Goal: Transaction & Acquisition: Purchase product/service

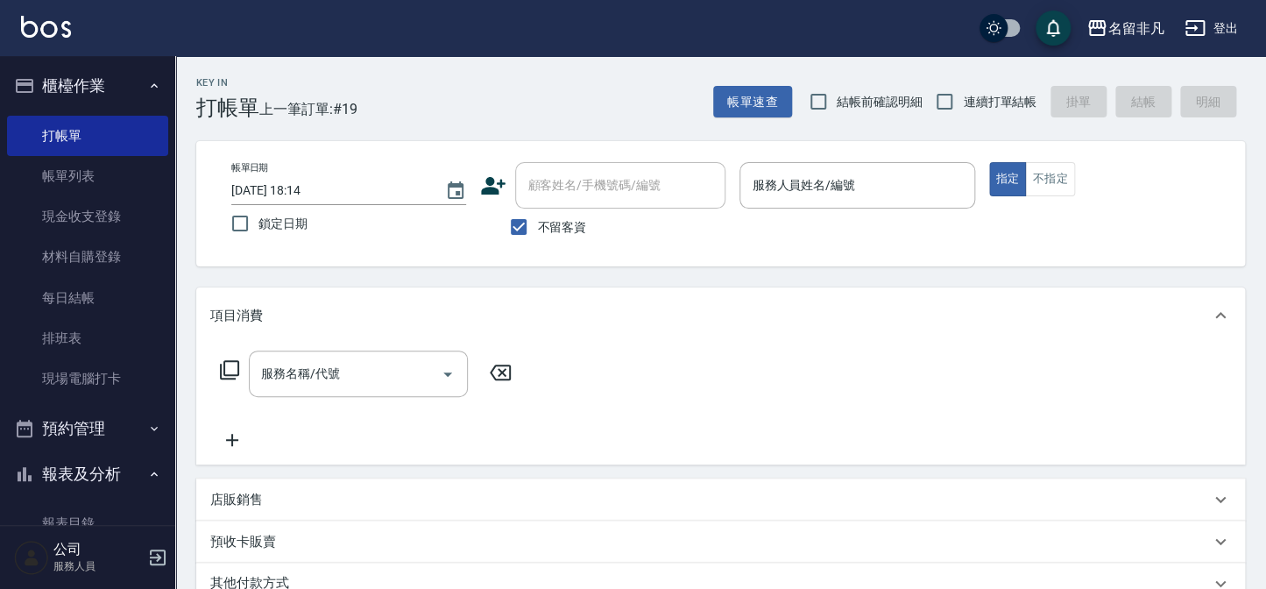
click at [563, 228] on span "不留客資" at bounding box center [561, 227] width 49 height 18
click at [537, 228] on input "不留客資" at bounding box center [518, 227] width 37 height 37
checkbox input "false"
click at [570, 200] on input "顧客姓名/手機號碼/編號" at bounding box center [607, 185] width 168 height 31
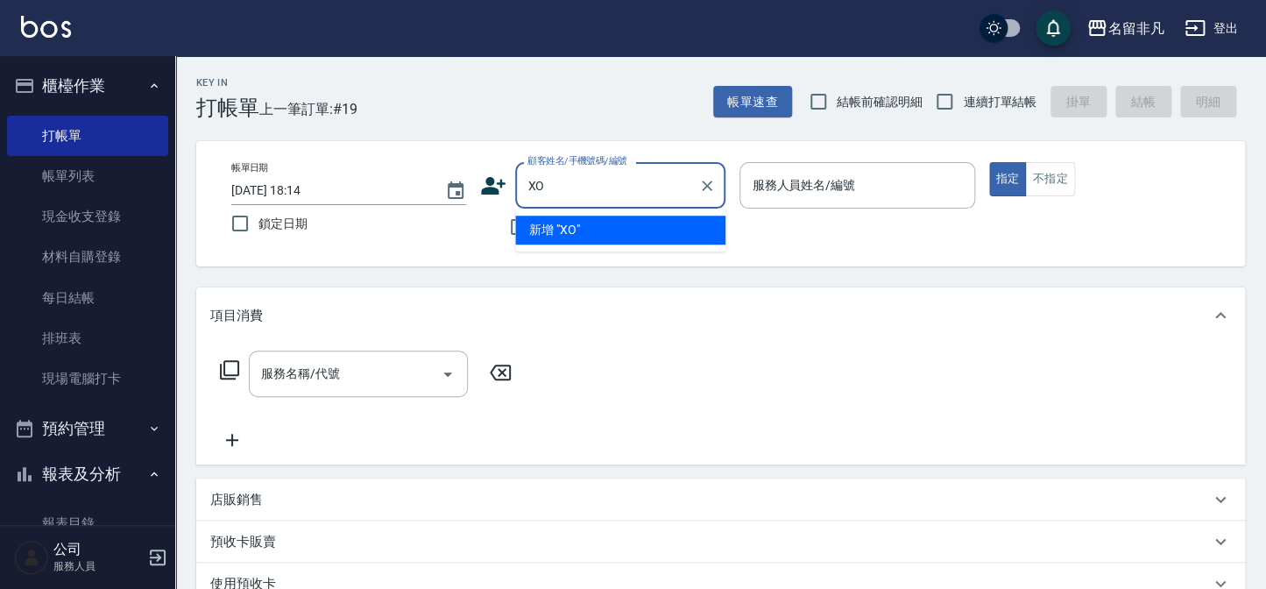
type input "X"
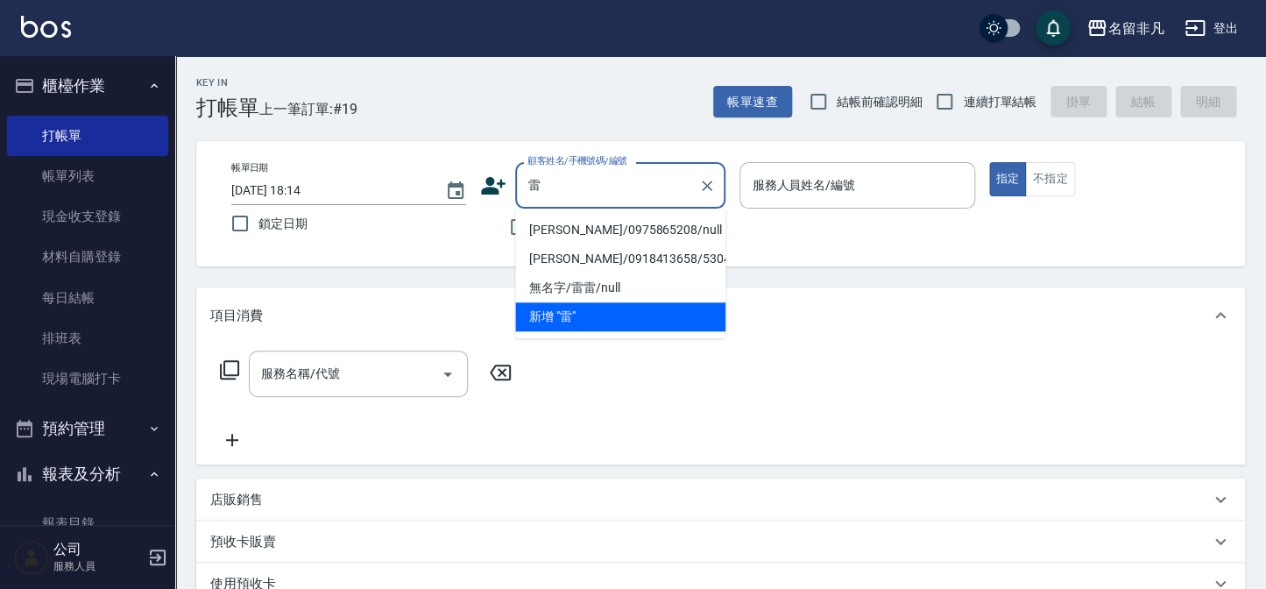
click at [587, 230] on li "[PERSON_NAME]/0975865208/null" at bounding box center [620, 230] width 210 height 29
type input "[PERSON_NAME]/0975865208/null"
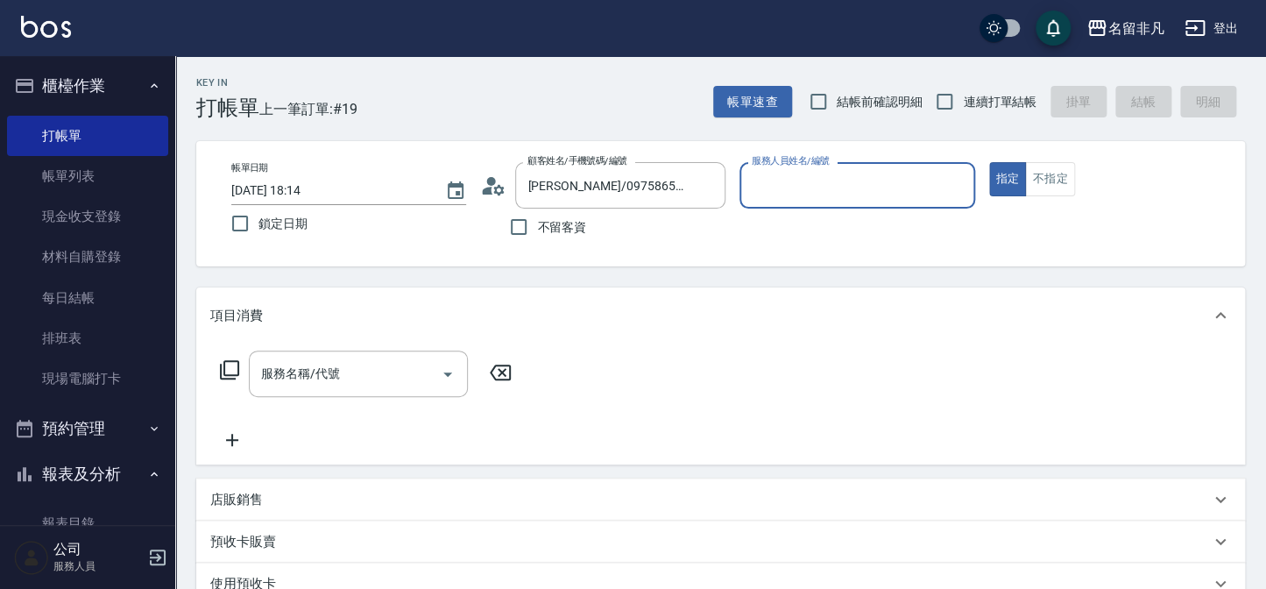
type input "[PERSON_NAME]-07"
click at [414, 358] on input "服務名稱/代號" at bounding box center [345, 373] width 177 height 31
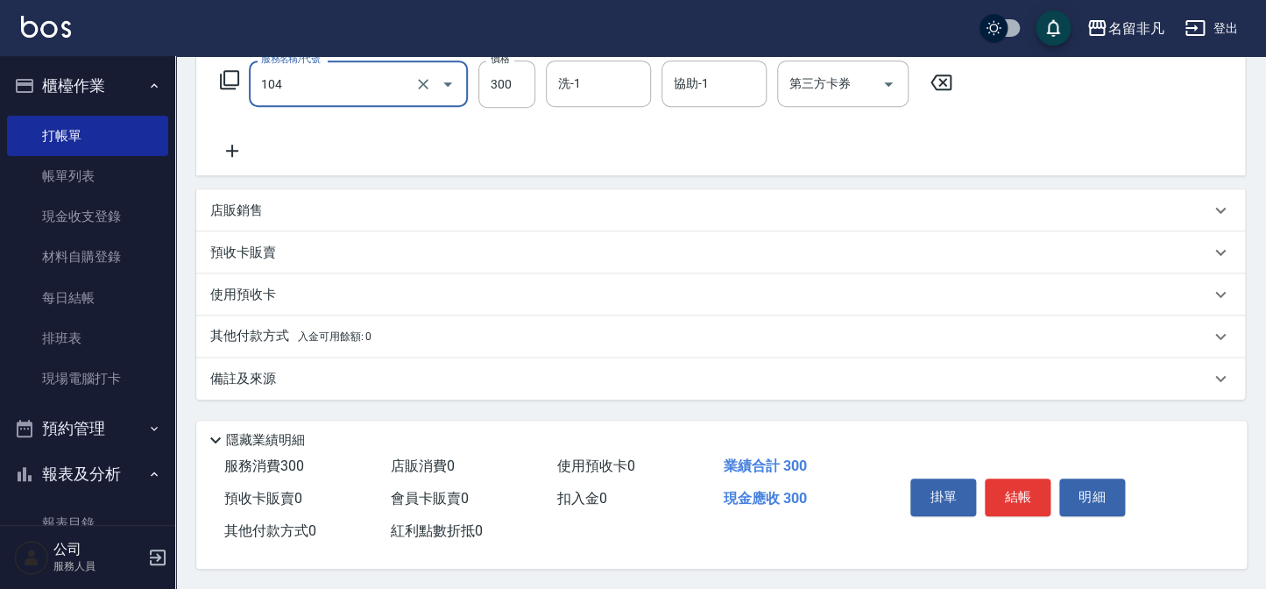
scroll to position [295, 0]
type input "洗髮(104)"
click at [1022, 502] on button "結帳" at bounding box center [1018, 495] width 66 height 37
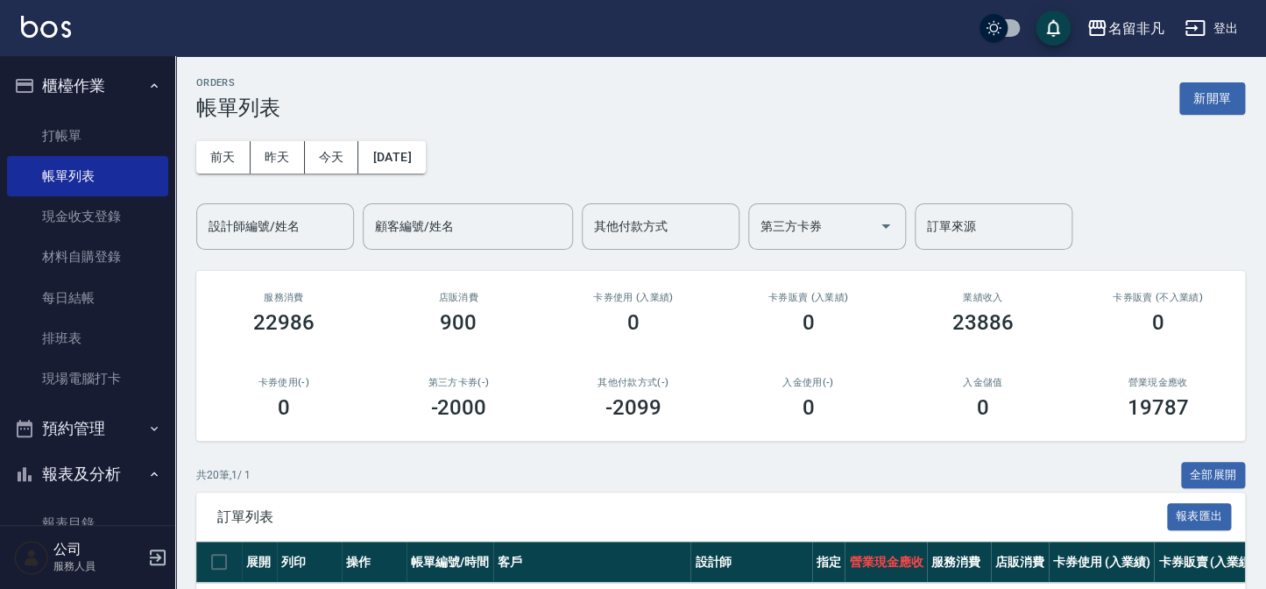
scroll to position [318, 0]
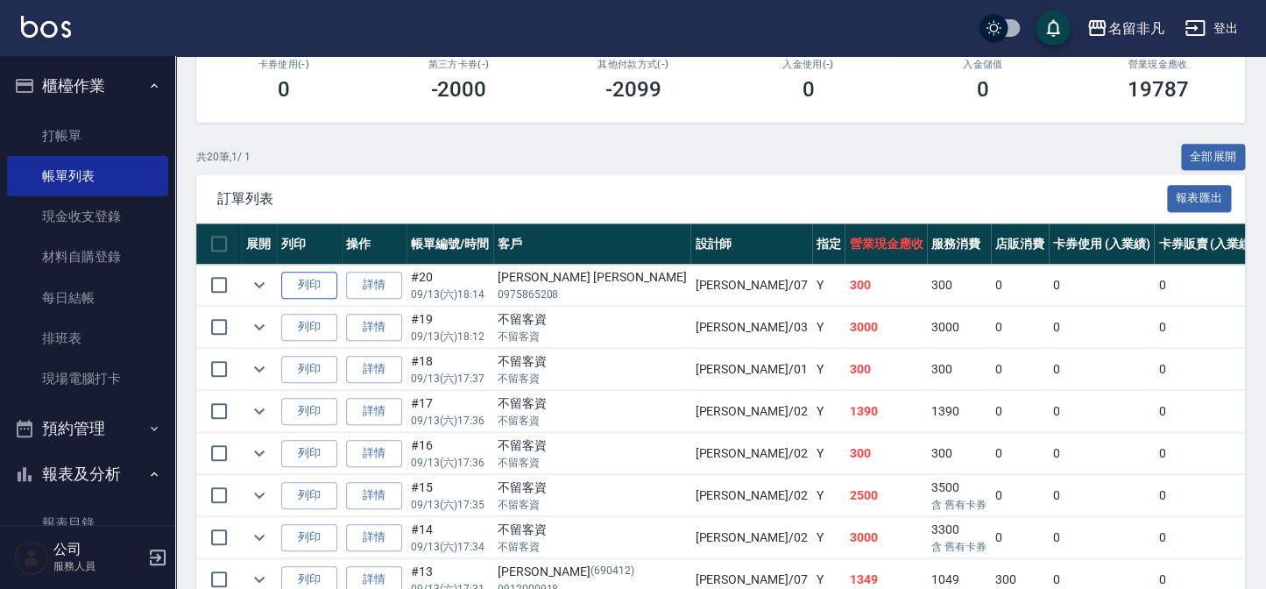
click at [315, 286] on button "列印" at bounding box center [309, 285] width 56 height 27
click at [70, 148] on link "打帳單" at bounding box center [87, 136] width 161 height 40
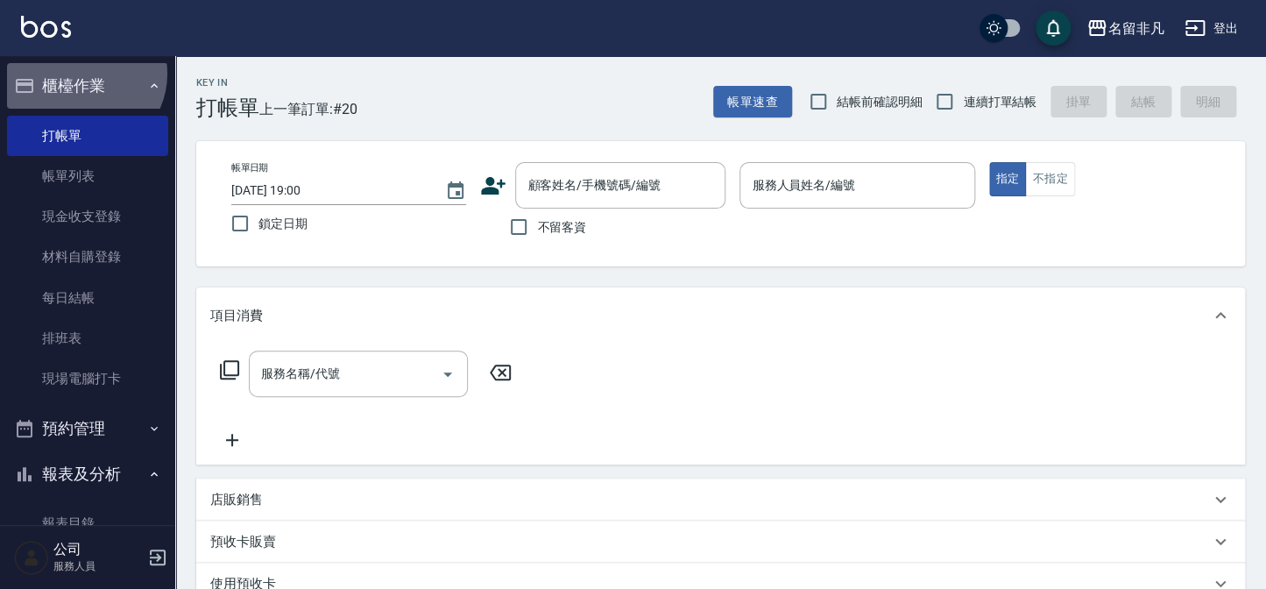
click at [81, 81] on button "櫃檯作業" at bounding box center [87, 86] width 161 height 46
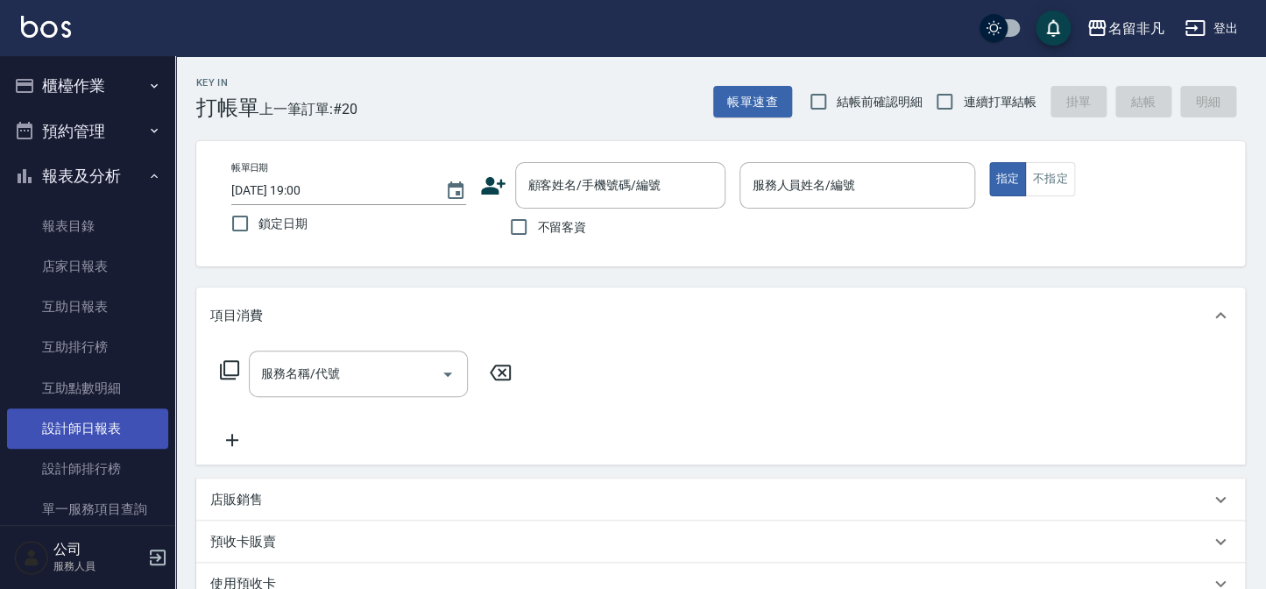
click at [81, 441] on link "設計師日報表" at bounding box center [87, 428] width 161 height 40
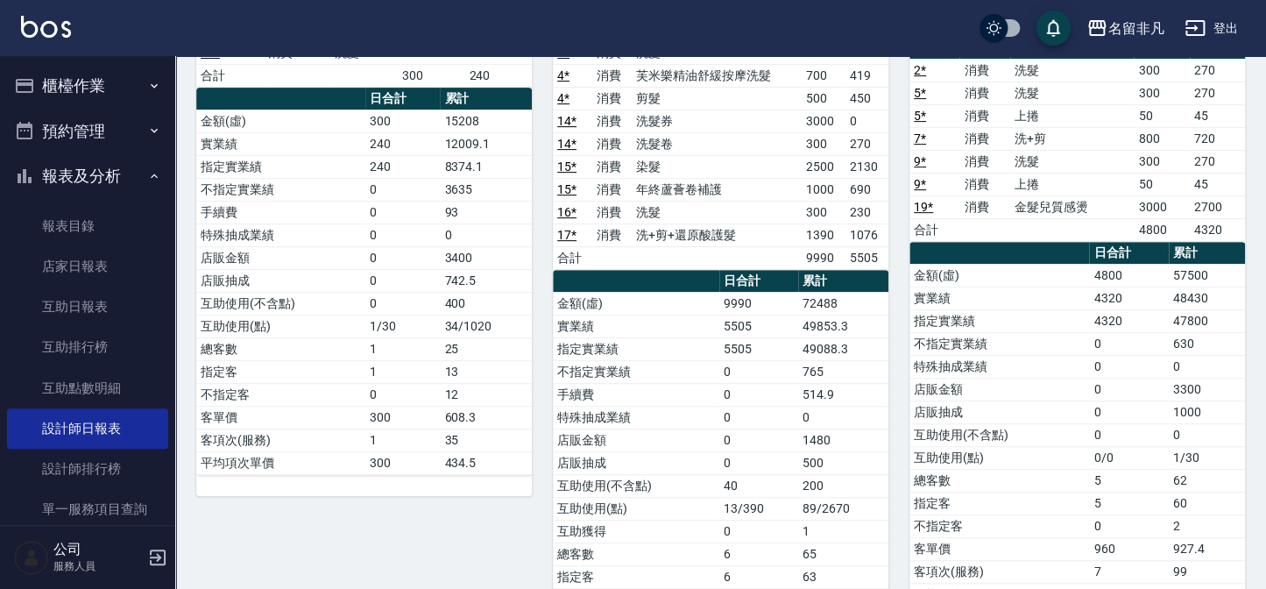
scroll to position [175, 0]
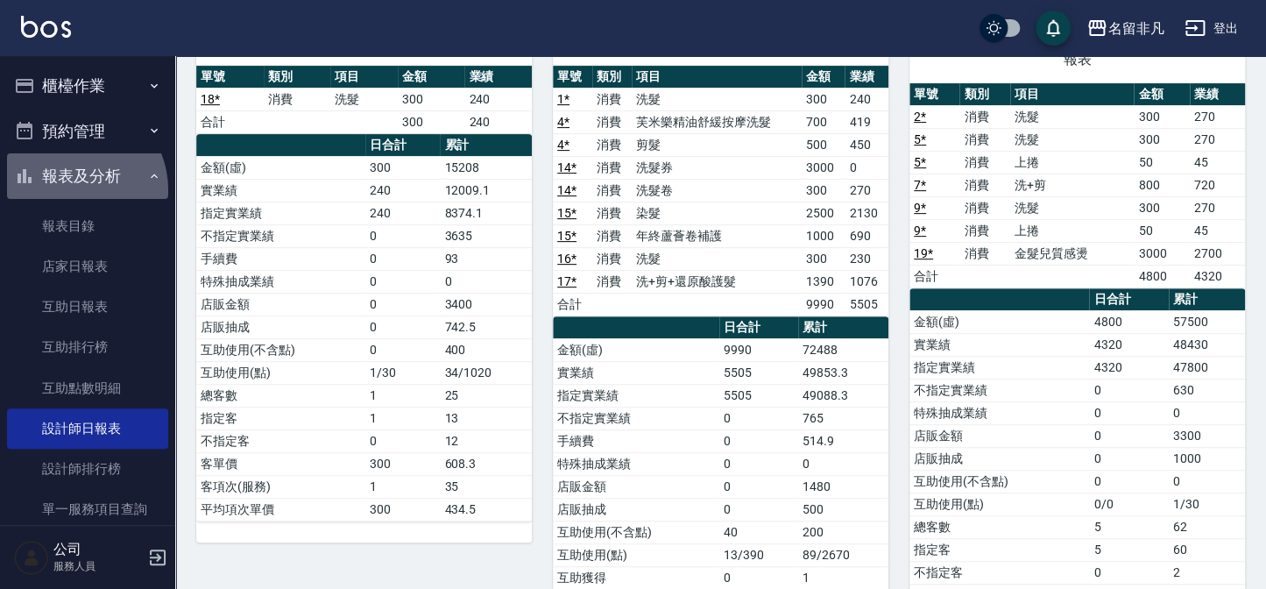
click at [69, 190] on button "報表及分析" at bounding box center [87, 176] width 161 height 46
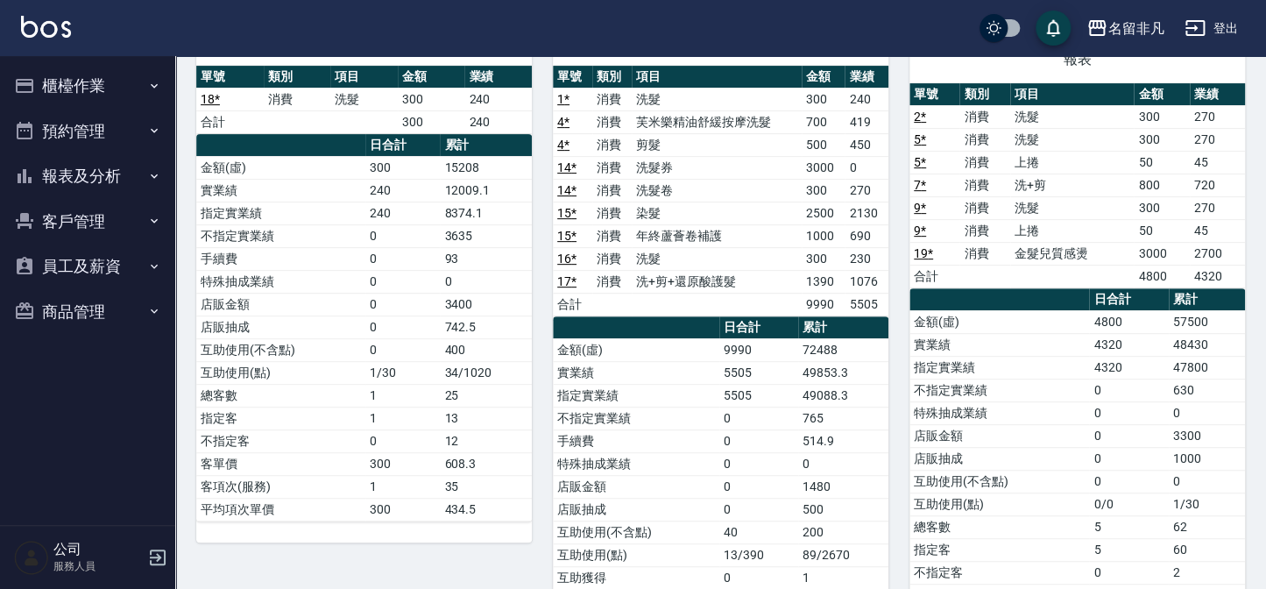
drag, startPoint x: 53, startPoint y: 83, endPoint x: 64, endPoint y: 90, distance: 12.6
click at [54, 84] on button "櫃檯作業" at bounding box center [87, 86] width 161 height 46
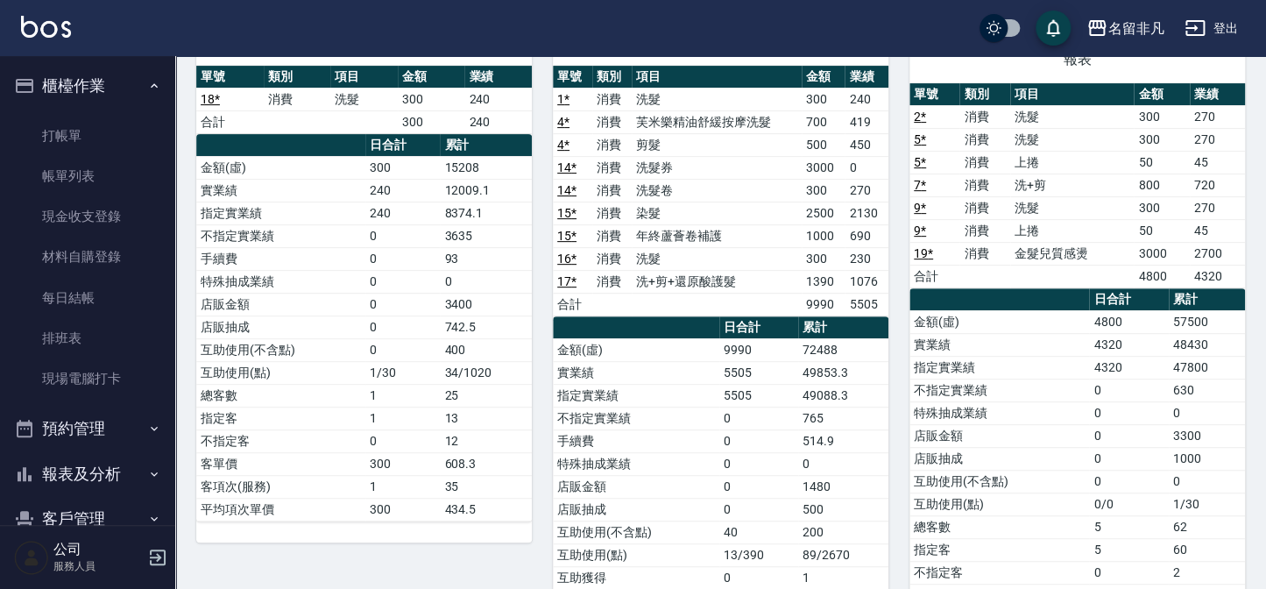
click at [72, 106] on button "櫃檯作業" at bounding box center [87, 86] width 161 height 46
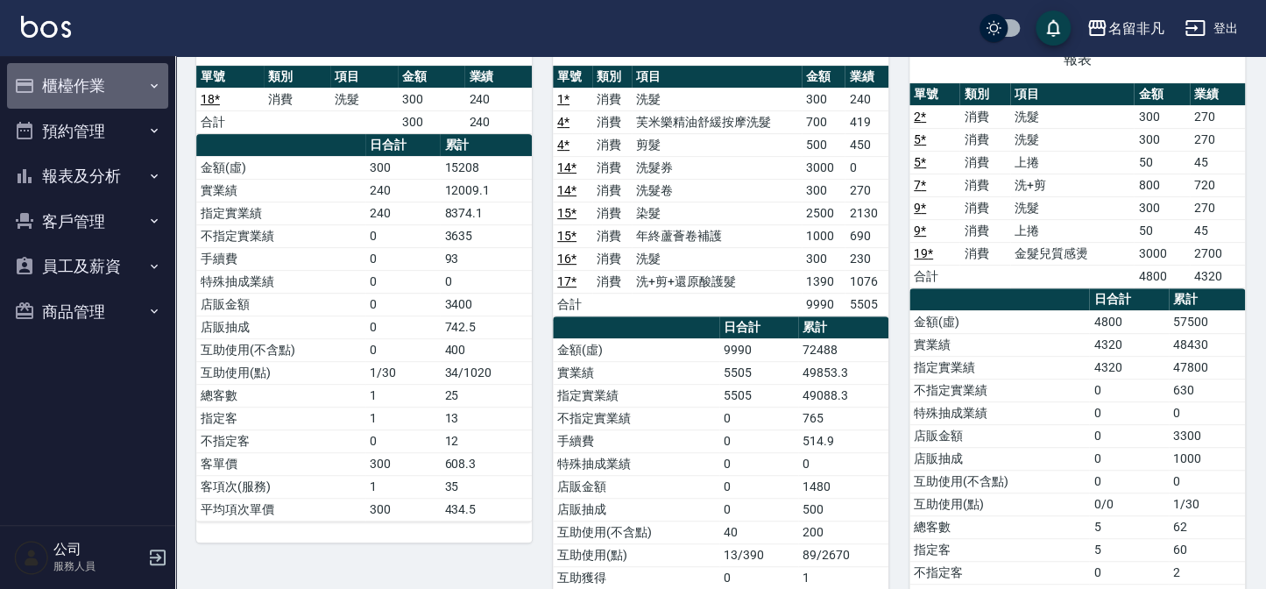
click at [74, 102] on button "櫃檯作業" at bounding box center [87, 86] width 161 height 46
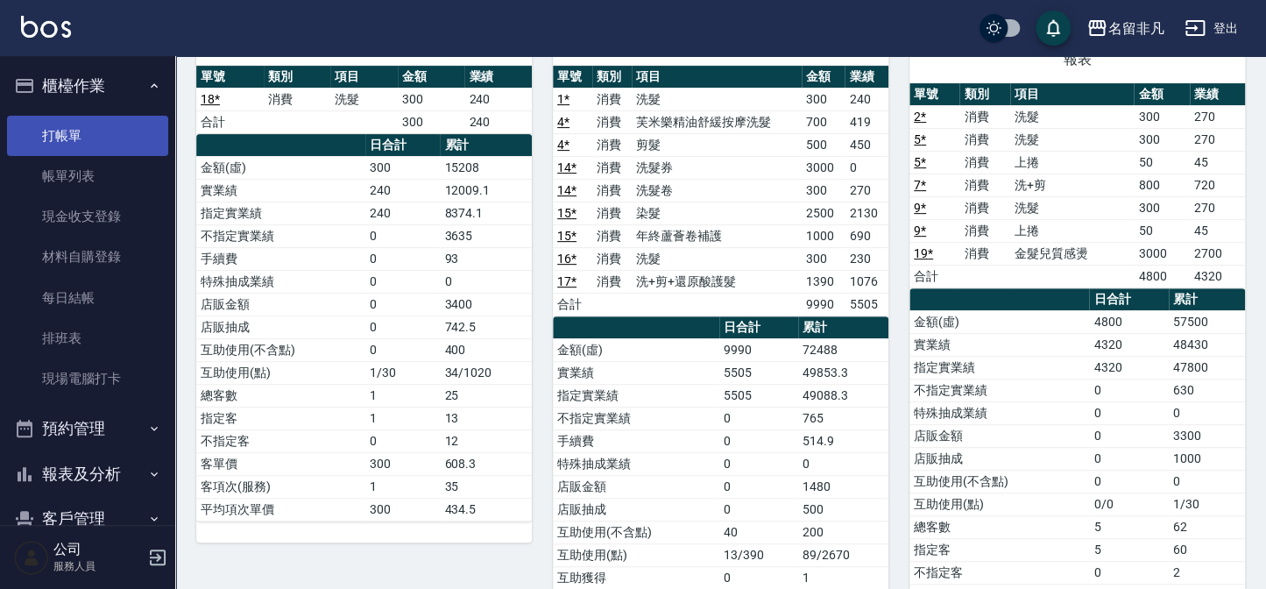
click at [80, 129] on link "打帳單" at bounding box center [87, 136] width 161 height 40
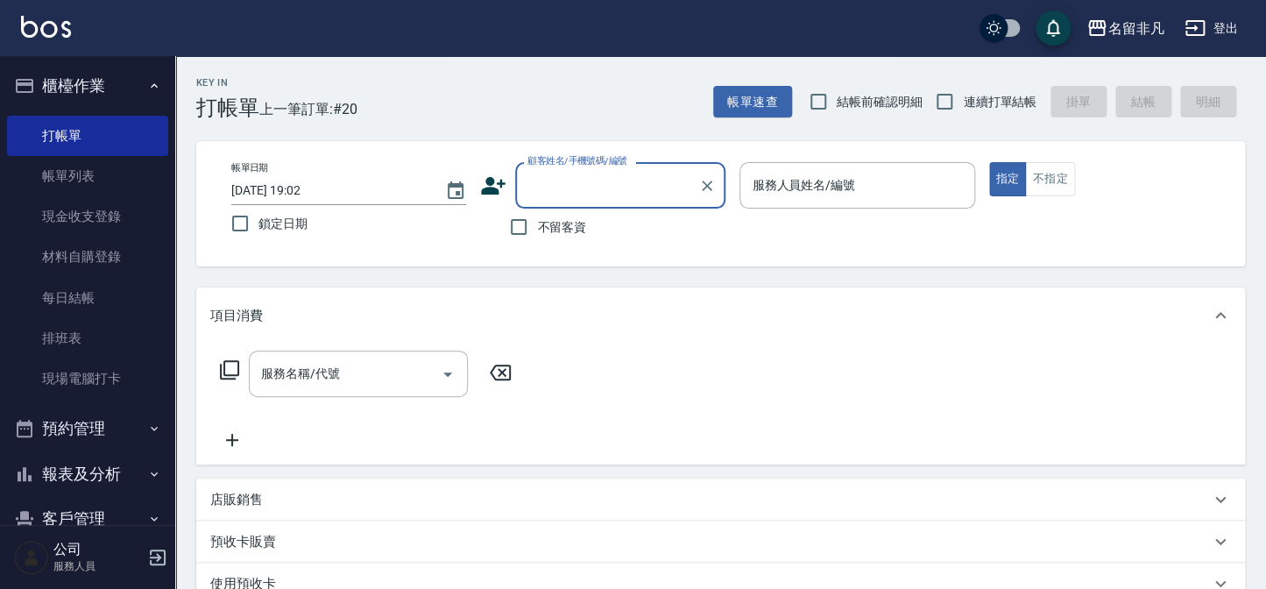
click at [88, 106] on button "櫃檯作業" at bounding box center [87, 86] width 161 height 46
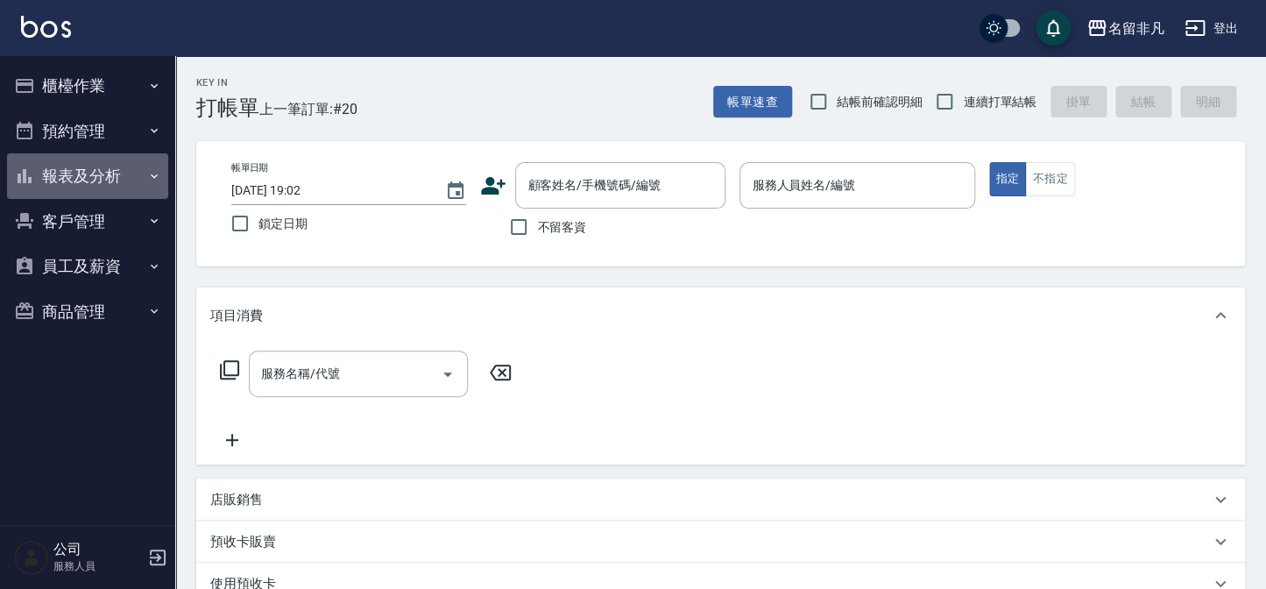
click at [103, 179] on button "報表及分析" at bounding box center [87, 176] width 161 height 46
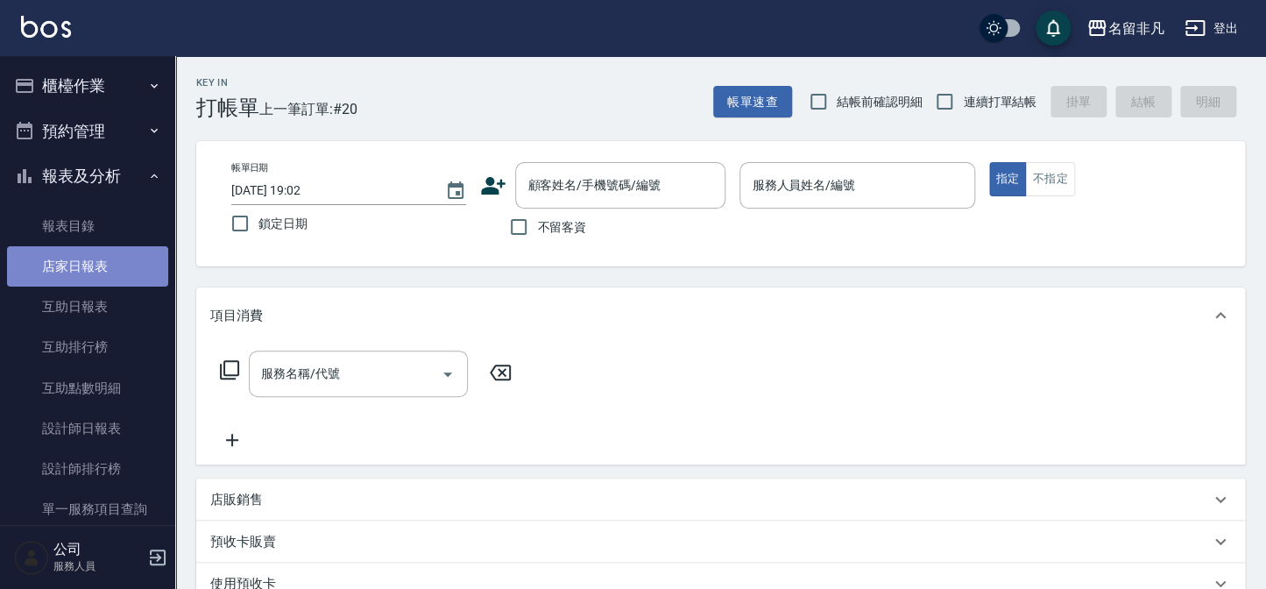
click at [93, 272] on link "店家日報表" at bounding box center [87, 266] width 161 height 40
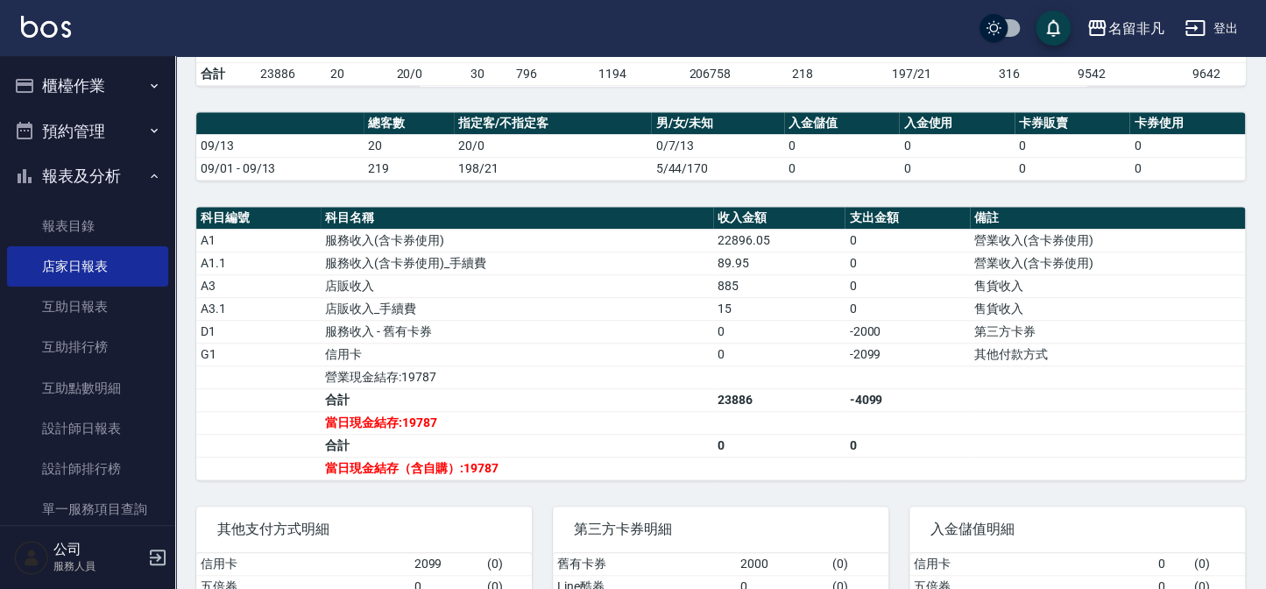
scroll to position [477, 0]
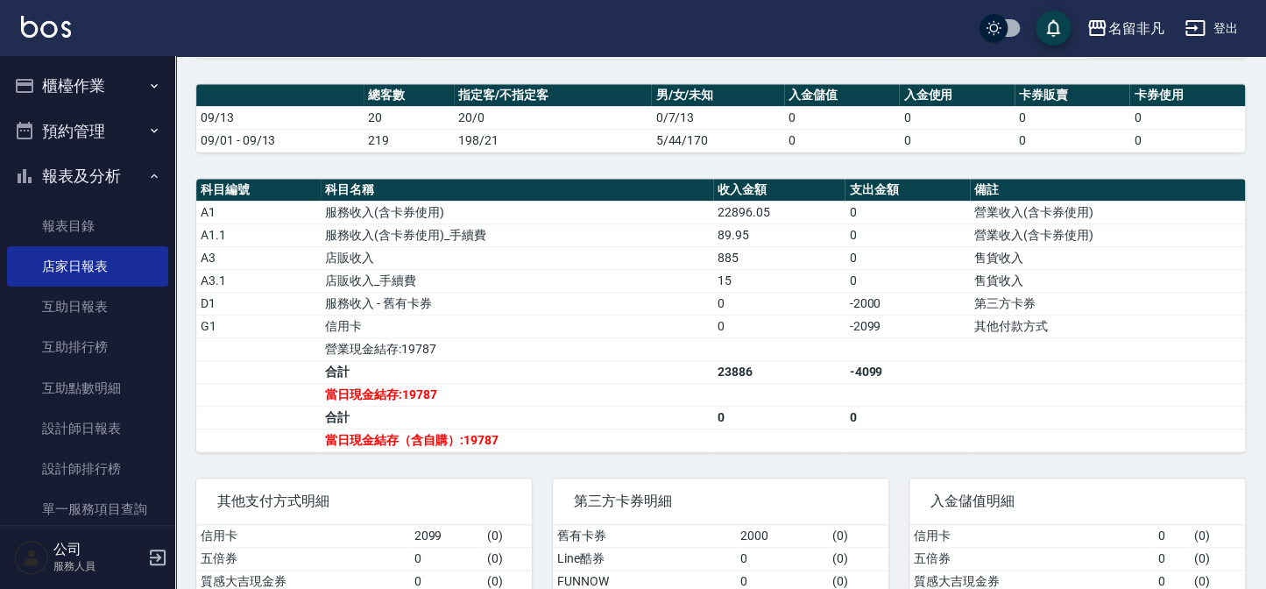
click at [129, 174] on button "報表及分析" at bounding box center [87, 176] width 161 height 46
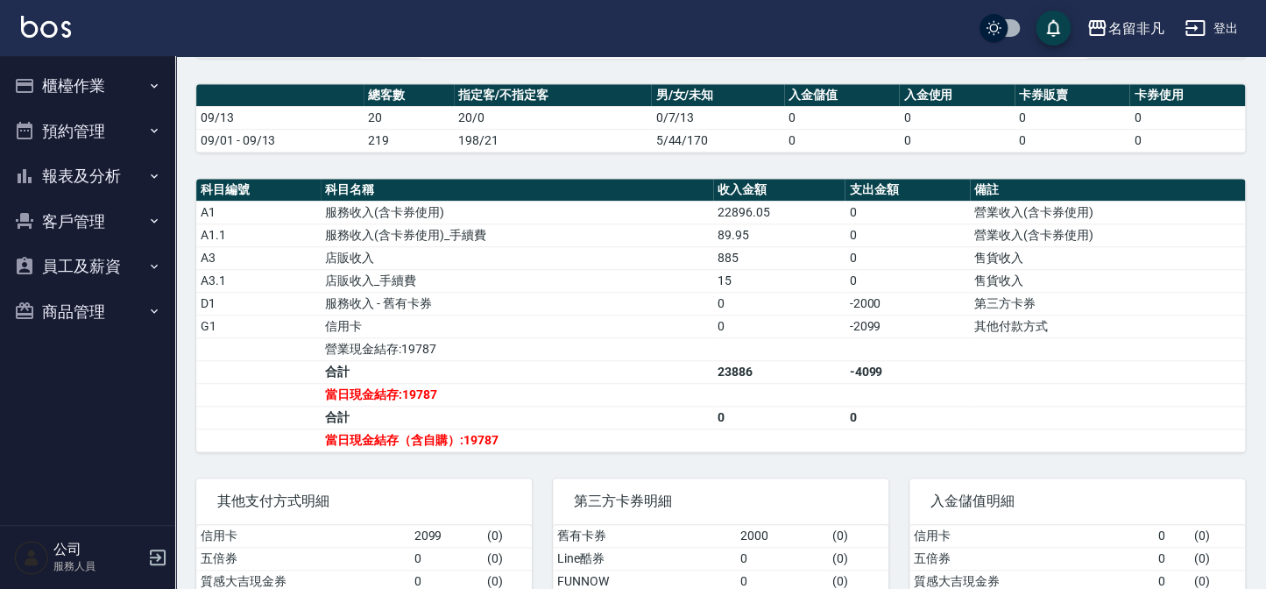
click at [95, 82] on button "櫃檯作業" at bounding box center [87, 86] width 161 height 46
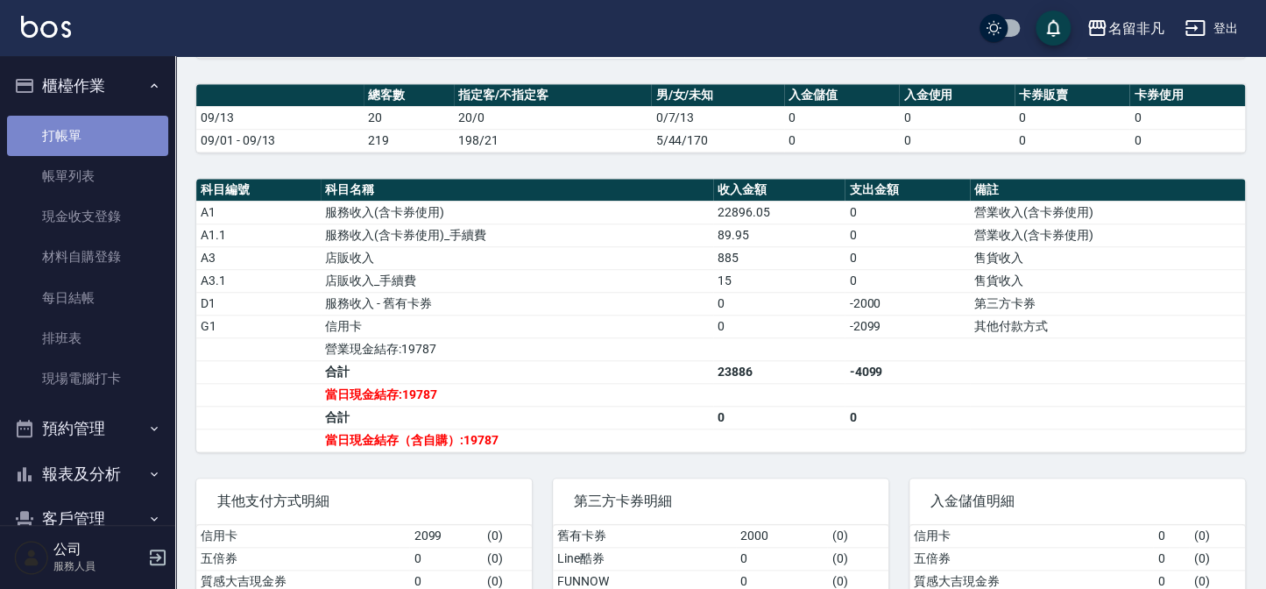
click at [112, 149] on link "打帳單" at bounding box center [87, 136] width 161 height 40
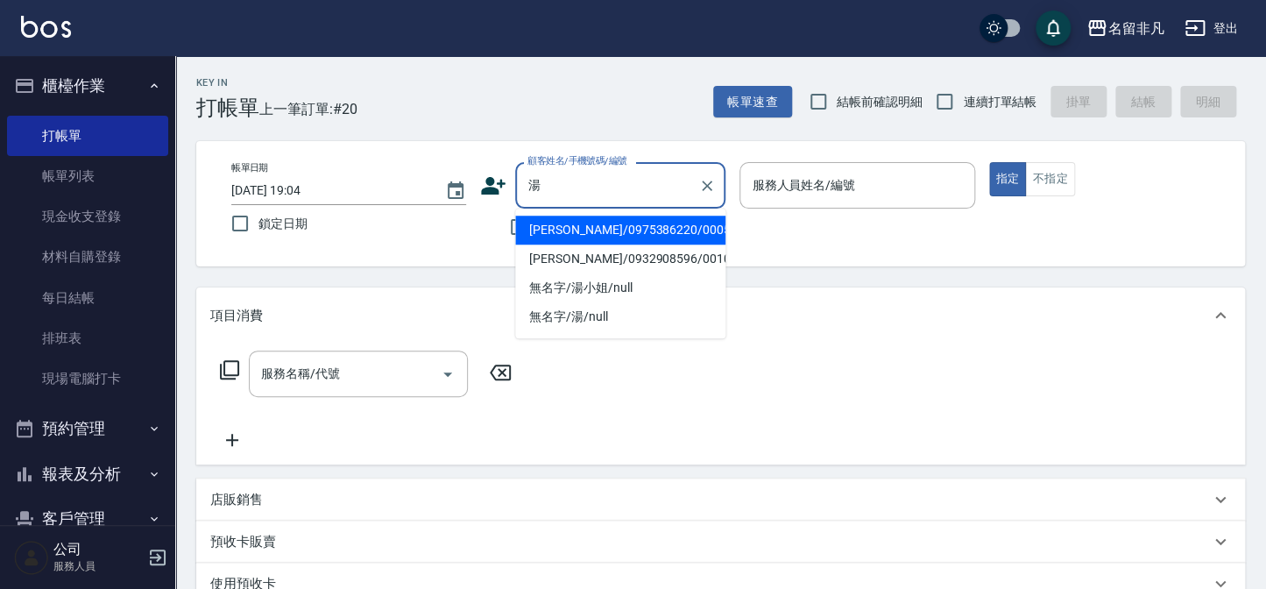
click at [620, 256] on li "[PERSON_NAME]/0932908596/0010270" at bounding box center [620, 258] width 210 height 29
type input "[PERSON_NAME]/0932908596/0010270"
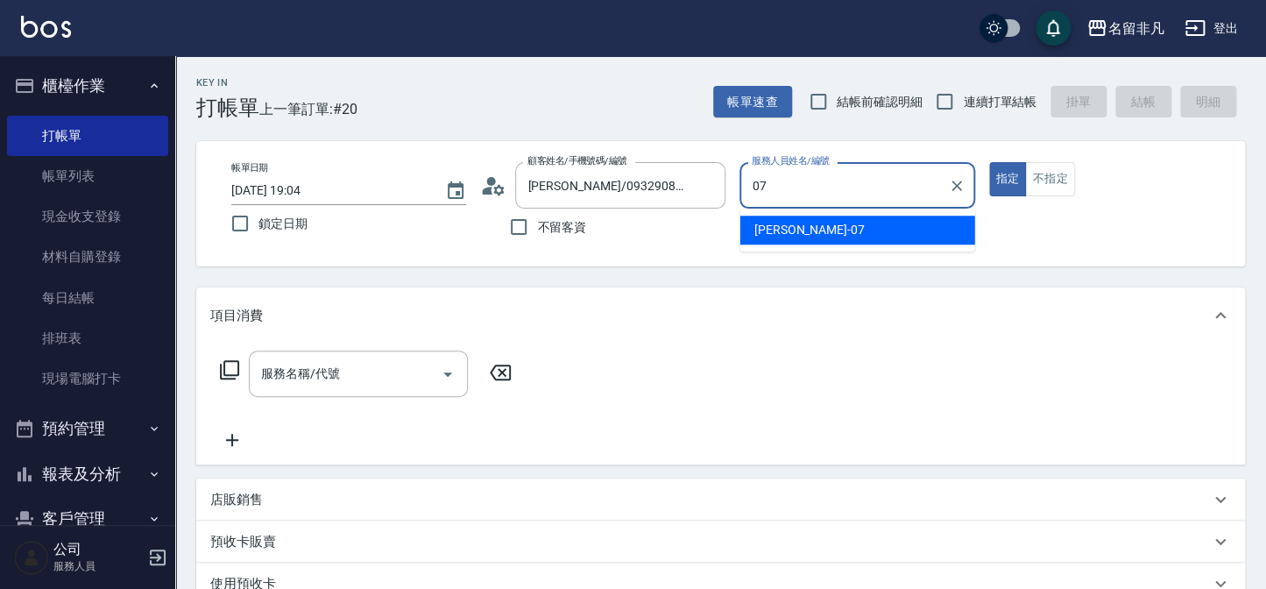
type input "[PERSON_NAME]-07"
type button "true"
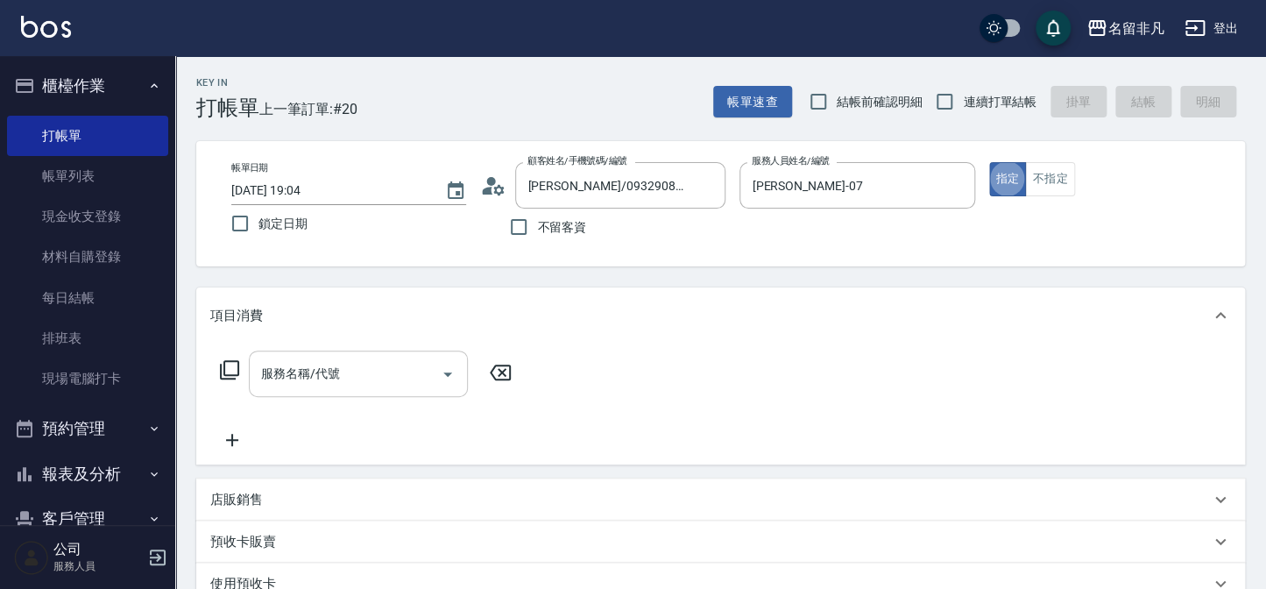
click at [290, 382] on input "服務名稱/代號" at bounding box center [345, 373] width 177 height 31
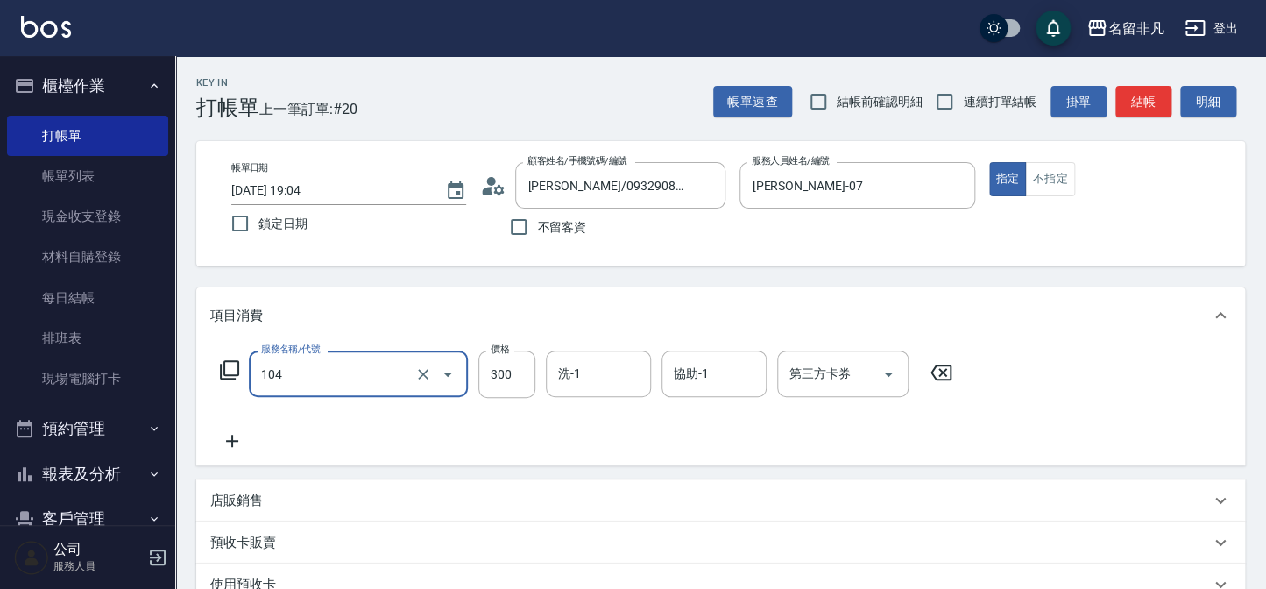
type input "洗髮(104)"
click at [215, 443] on icon at bounding box center [232, 440] width 44 height 21
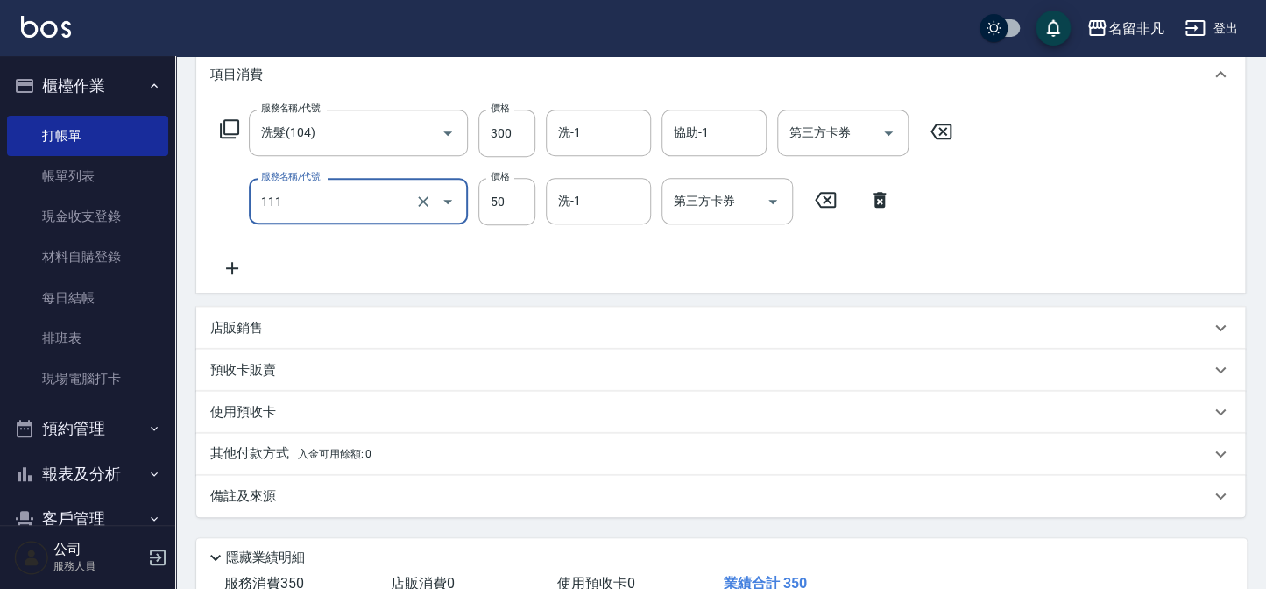
scroll to position [364, 0]
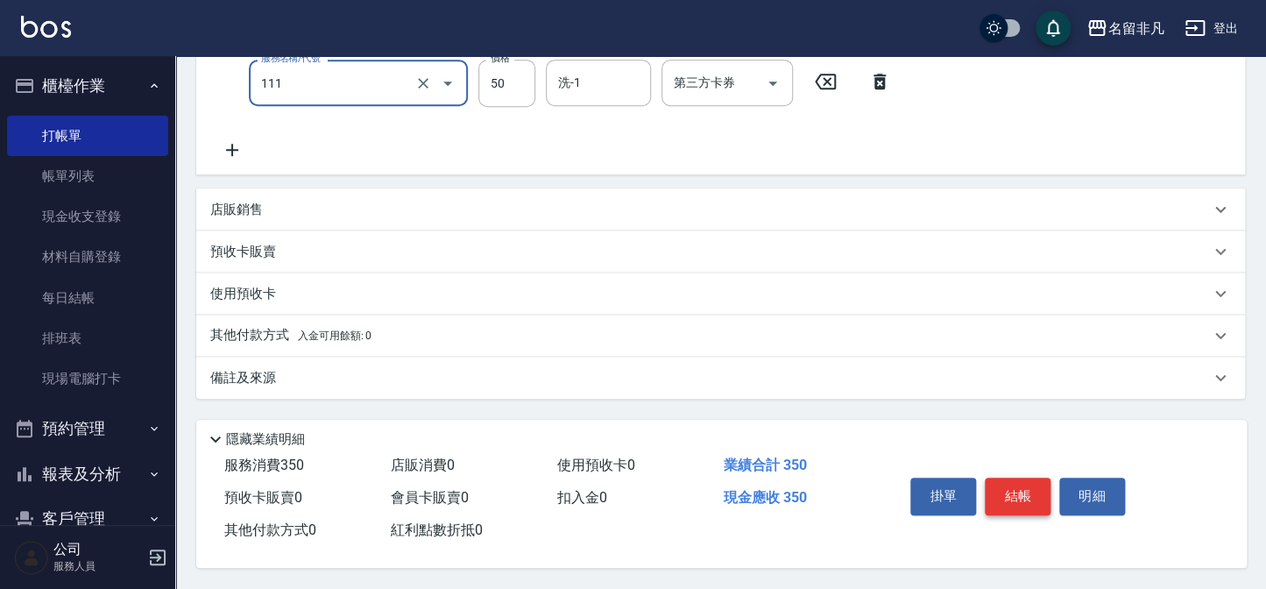
type input "上捲(111)"
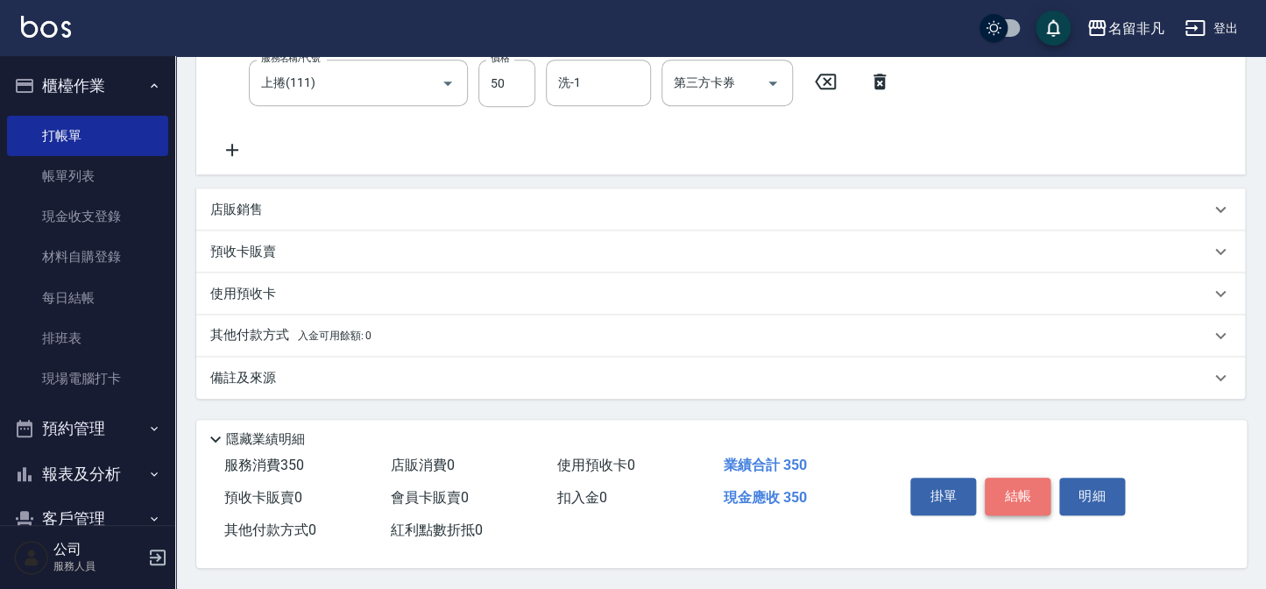
click at [1008, 505] on button "結帳" at bounding box center [1018, 495] width 66 height 37
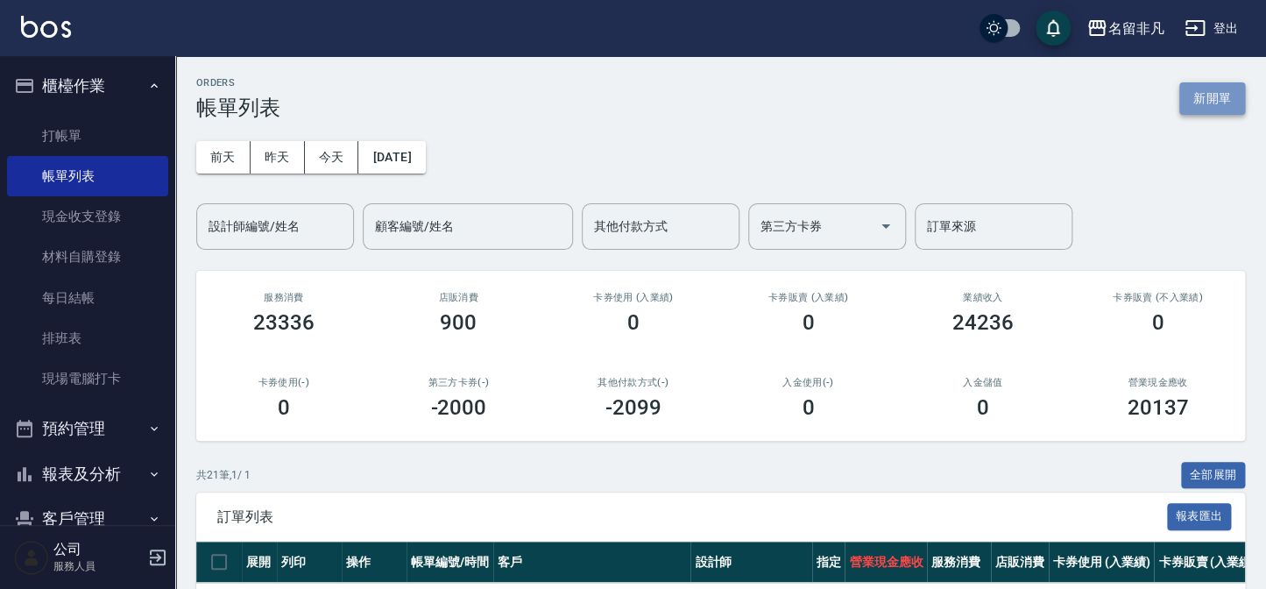
click at [1224, 89] on button "新開單" at bounding box center [1212, 98] width 66 height 32
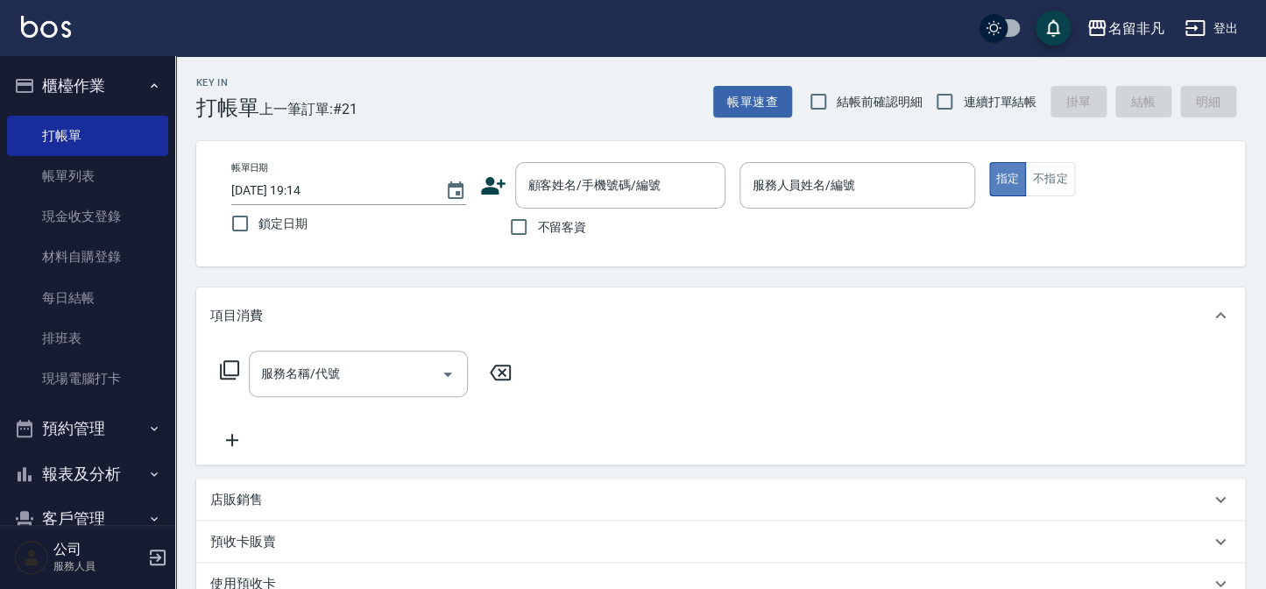
click at [999, 175] on button "指定" at bounding box center [1008, 179] width 38 height 34
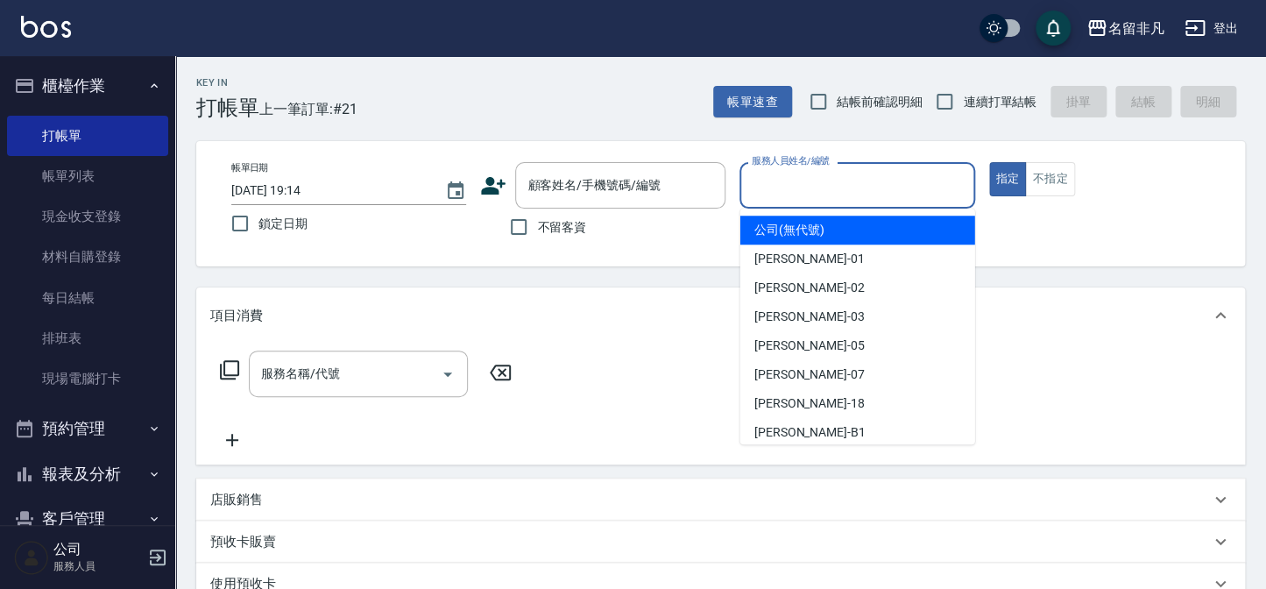
drag, startPoint x: 884, startPoint y: 171, endPoint x: 882, endPoint y: 196, distance: 25.5
click at [884, 173] on input "服務人員姓名/編號" at bounding box center [856, 185] width 219 height 31
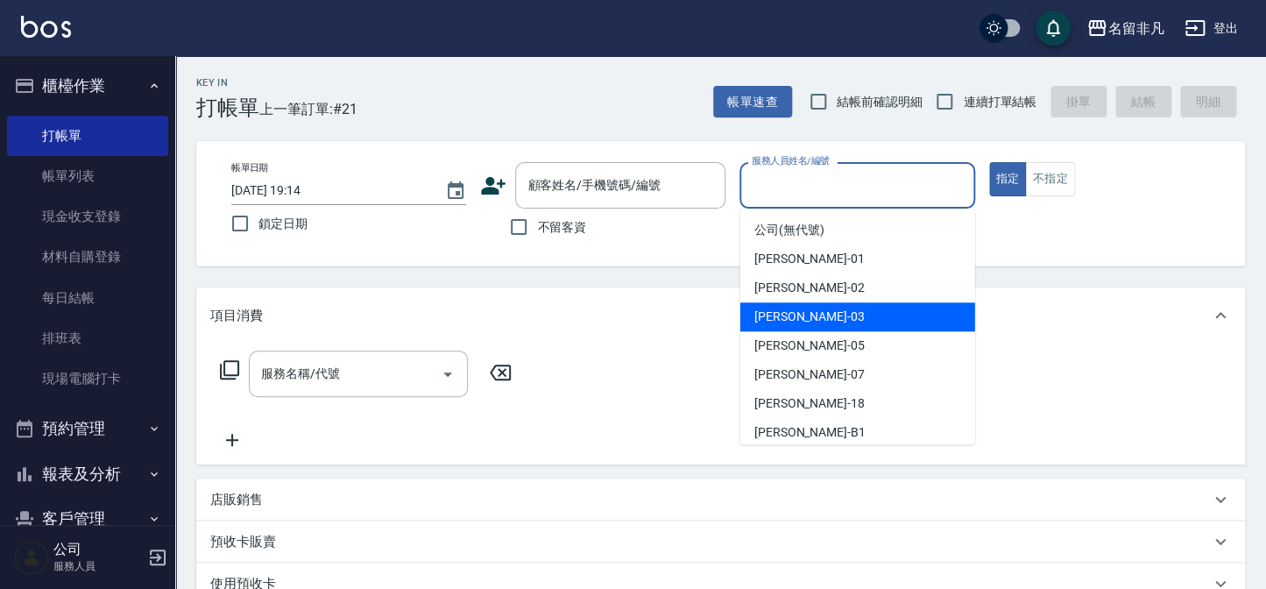
click at [813, 324] on div "[PERSON_NAME] -03" at bounding box center [857, 316] width 235 height 29
type input "[PERSON_NAME]-03"
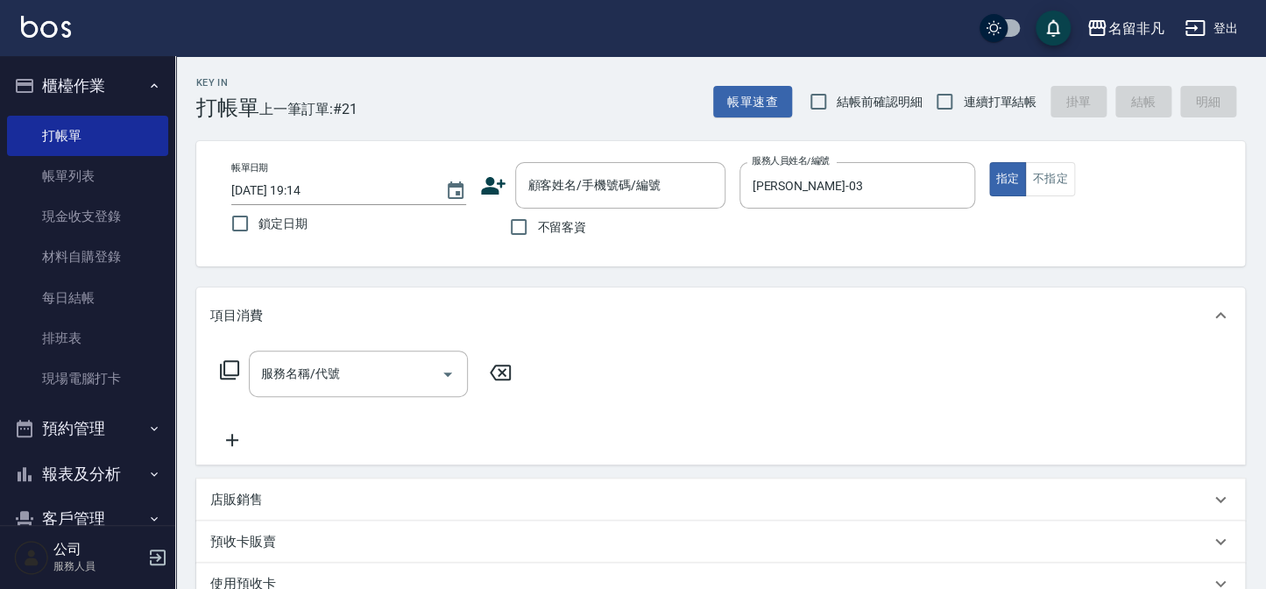
drag, startPoint x: 222, startPoint y: 363, endPoint x: 234, endPoint y: 362, distance: 12.3
click at [234, 362] on icon at bounding box center [229, 369] width 21 height 21
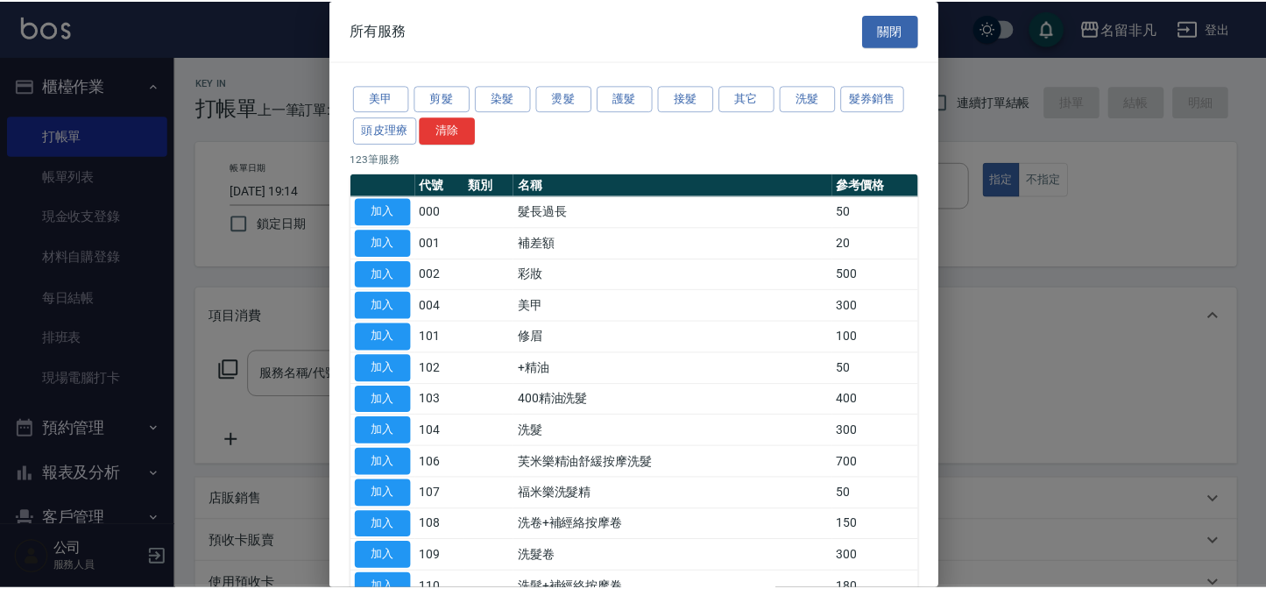
scroll to position [79, 0]
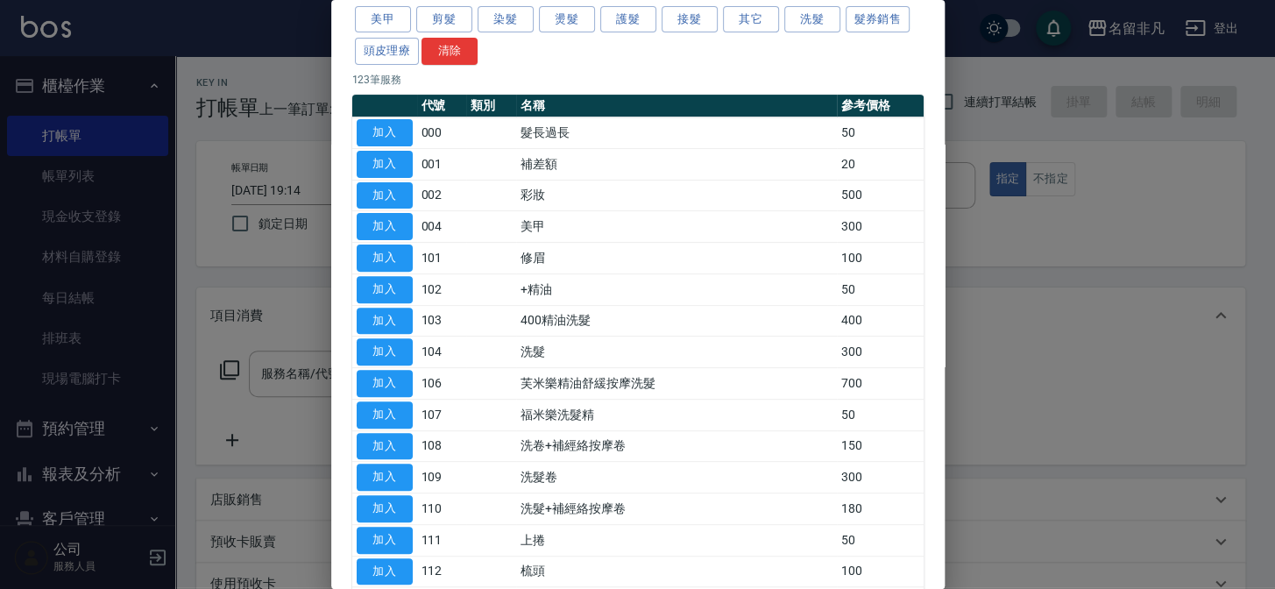
drag, startPoint x: 388, startPoint y: 470, endPoint x: 402, endPoint y: 466, distance: 14.7
click at [391, 470] on button "加入" at bounding box center [385, 476] width 56 height 27
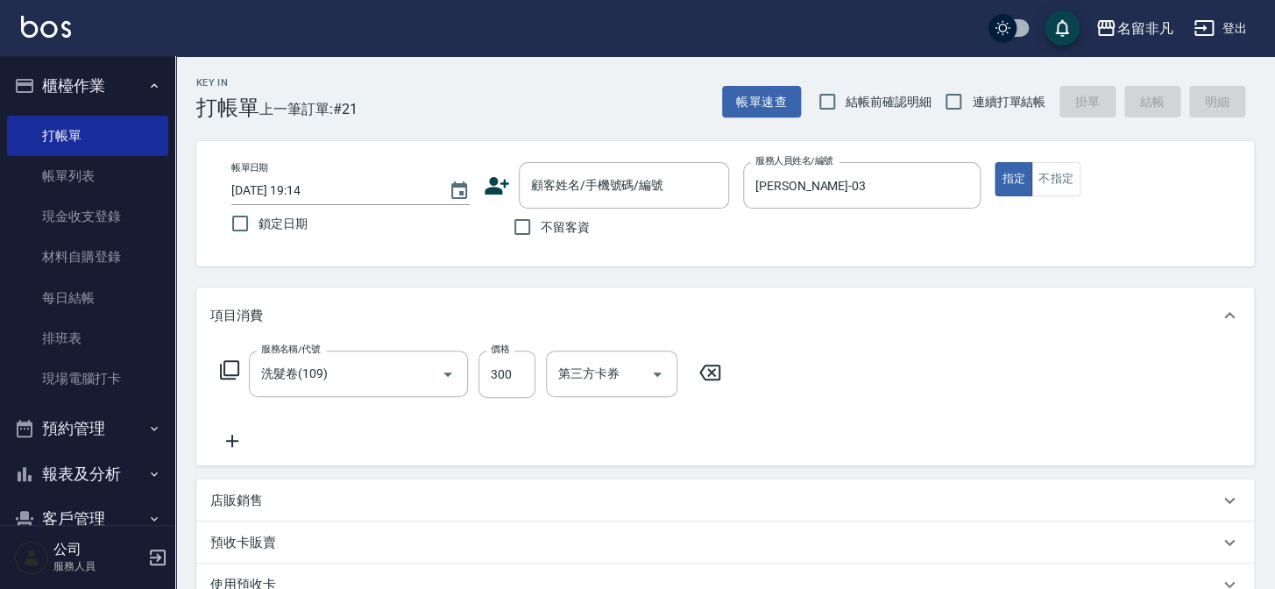
type input "洗髮卷(109)"
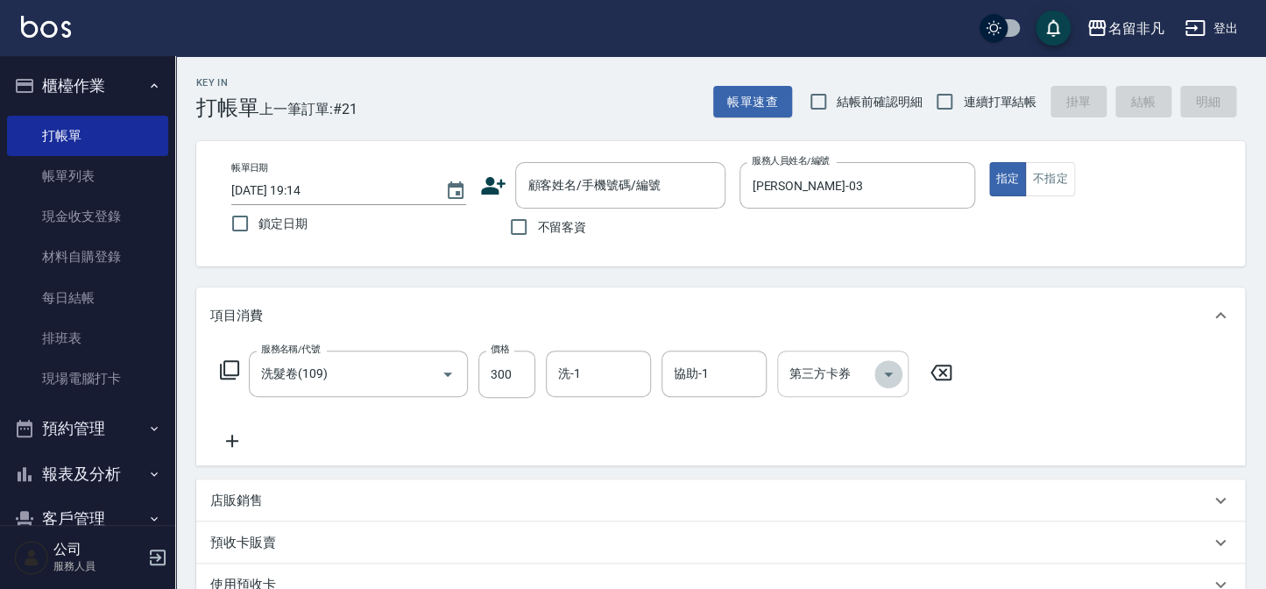
click at [892, 379] on icon "Open" at bounding box center [888, 374] width 21 height 21
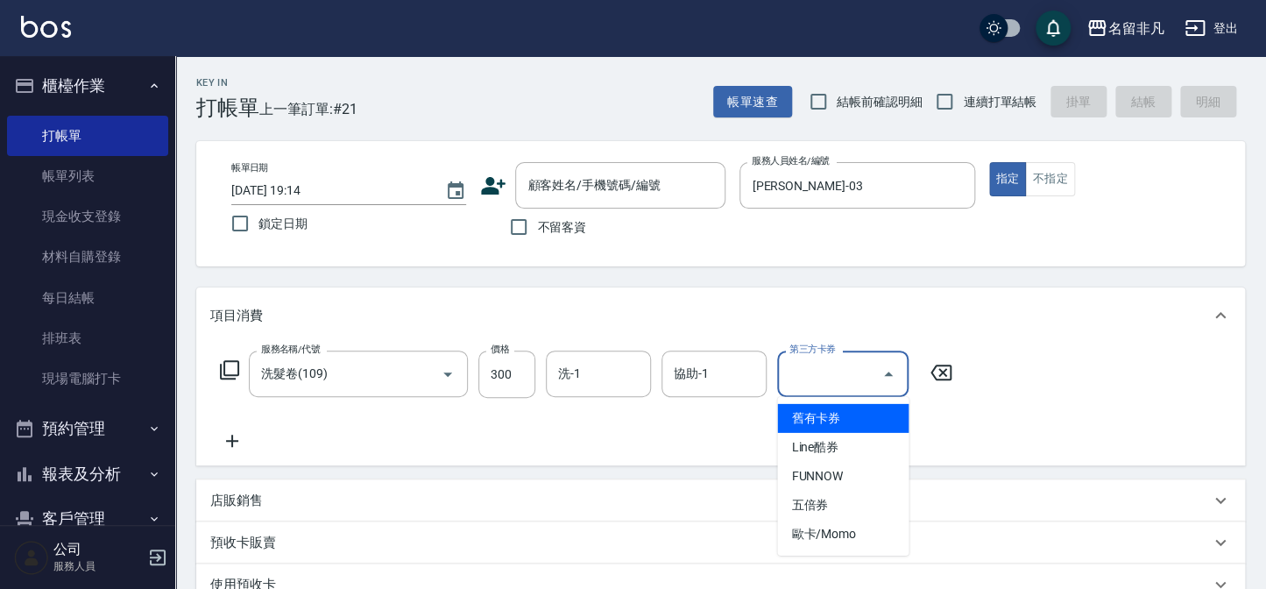
click at [855, 417] on span "舊有卡券" at bounding box center [842, 418] width 131 height 29
type input "舊有卡券"
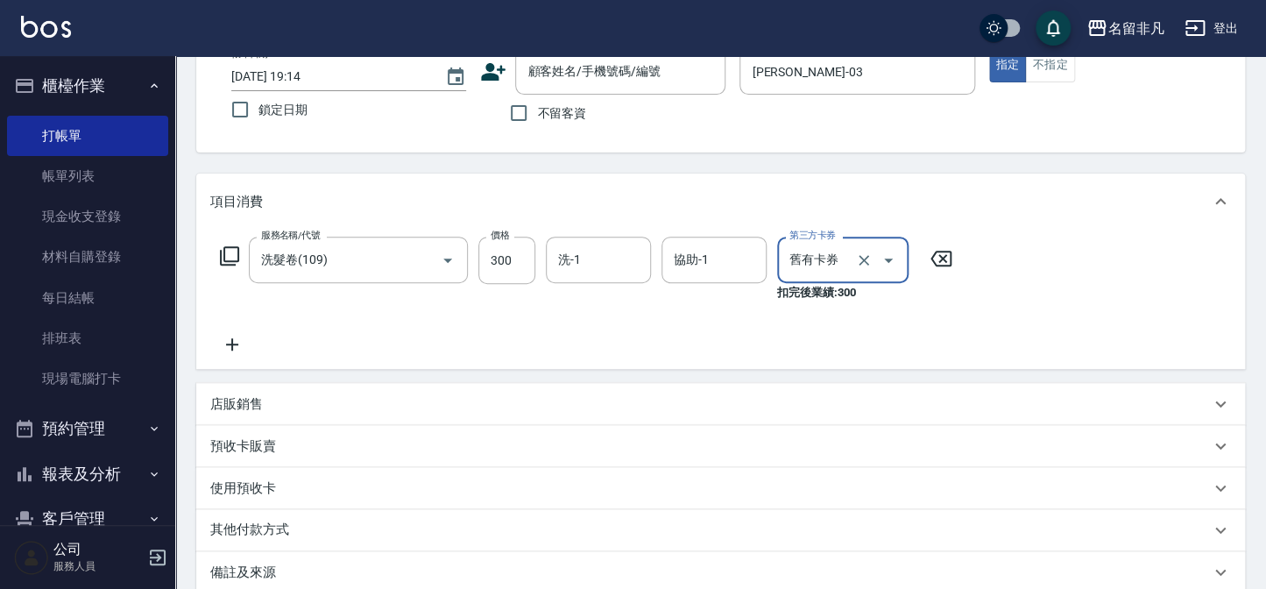
scroll to position [0, 0]
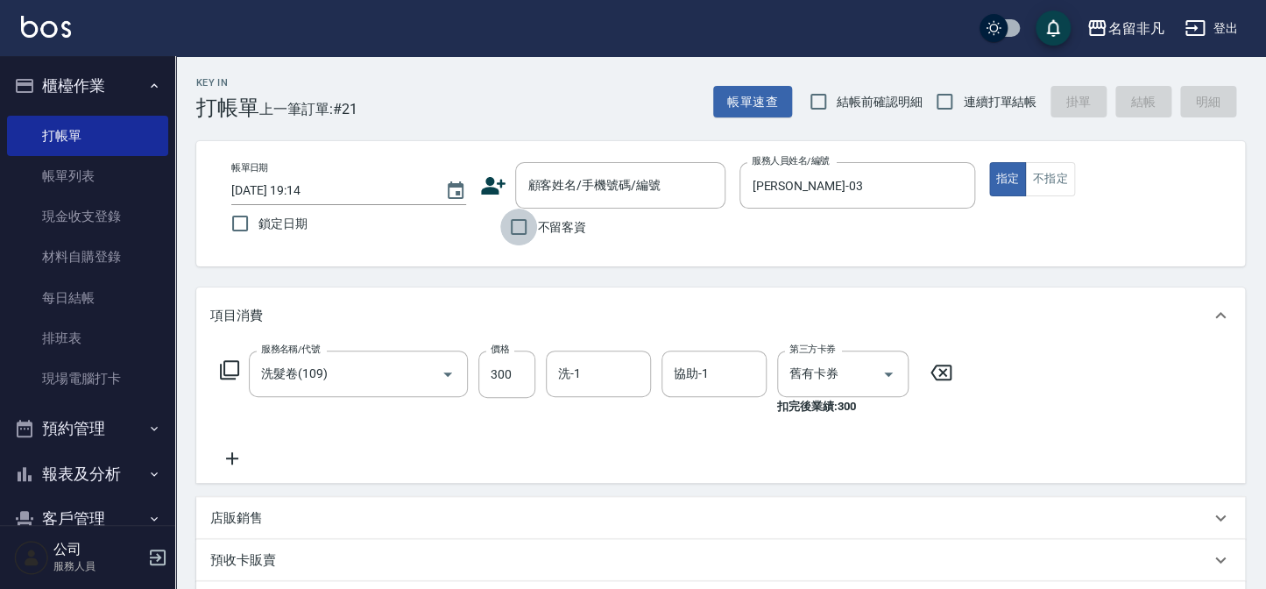
click at [511, 221] on input "不留客資" at bounding box center [518, 227] width 37 height 37
checkbox input "true"
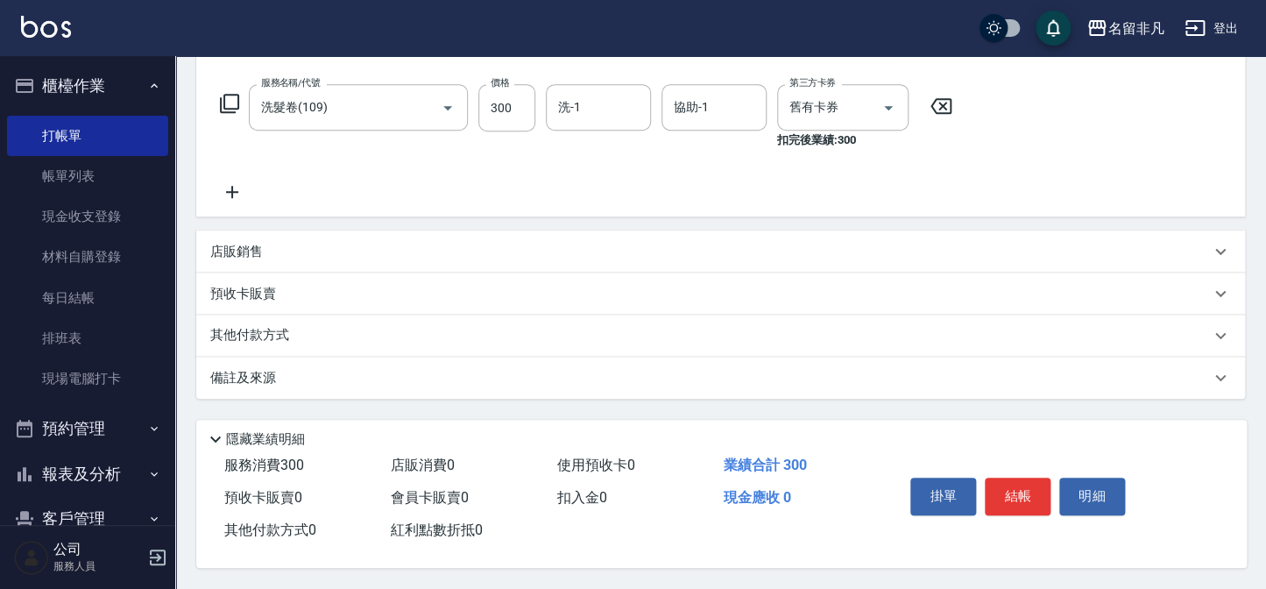
scroll to position [271, 0]
click at [1013, 489] on button "結帳" at bounding box center [1018, 495] width 66 height 37
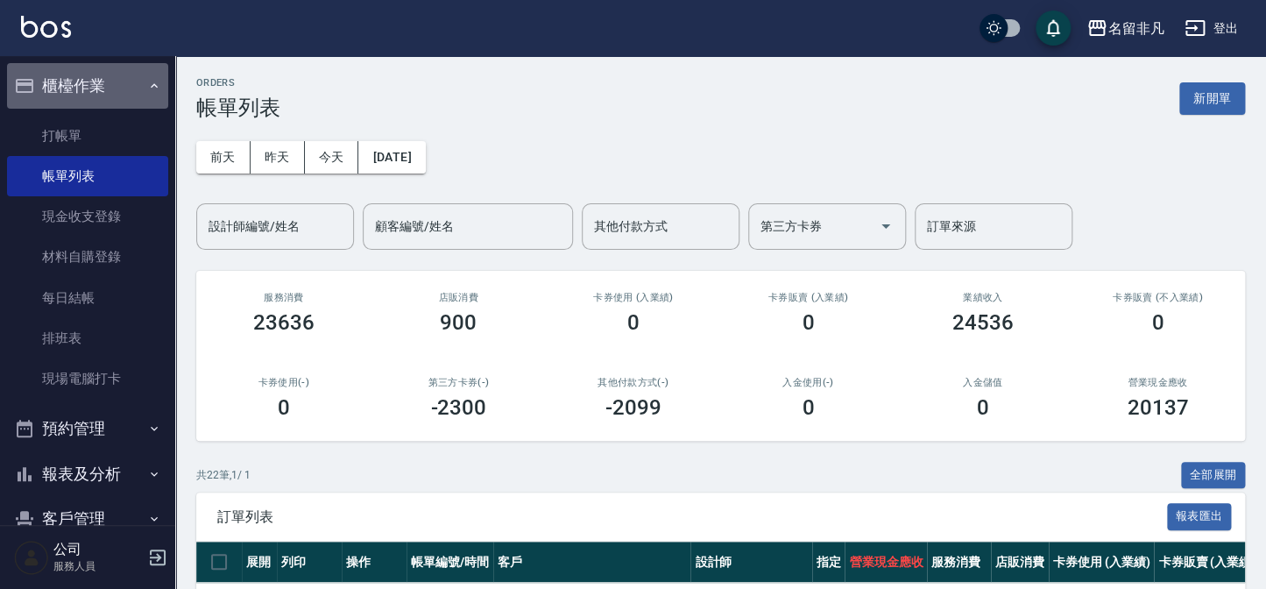
click at [107, 86] on button "櫃檯作業" at bounding box center [87, 86] width 161 height 46
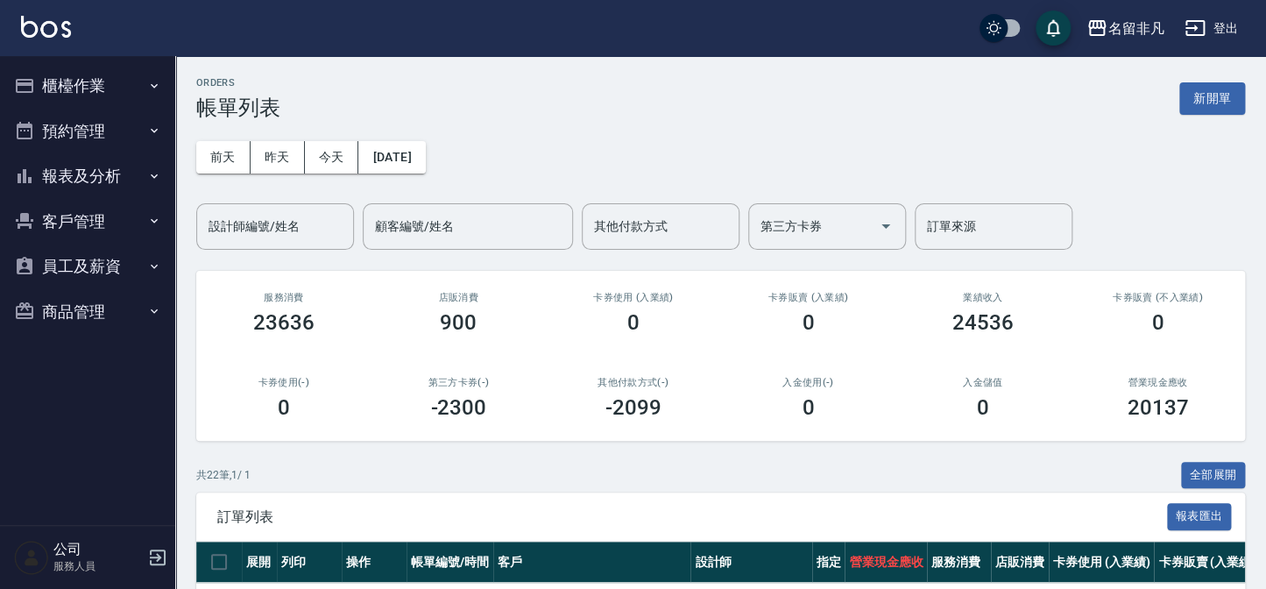
click at [110, 176] on button "報表及分析" at bounding box center [87, 176] width 161 height 46
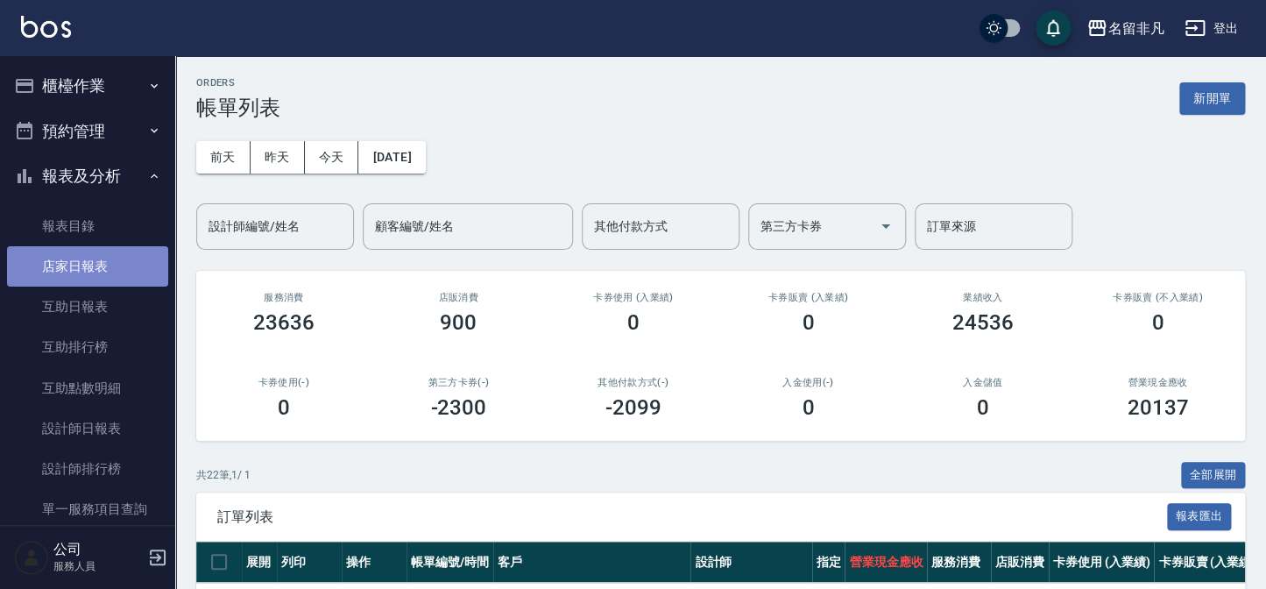
drag, startPoint x: 95, startPoint y: 268, endPoint x: 150, endPoint y: 262, distance: 55.5
click at [95, 267] on link "店家日報表" at bounding box center [87, 266] width 161 height 40
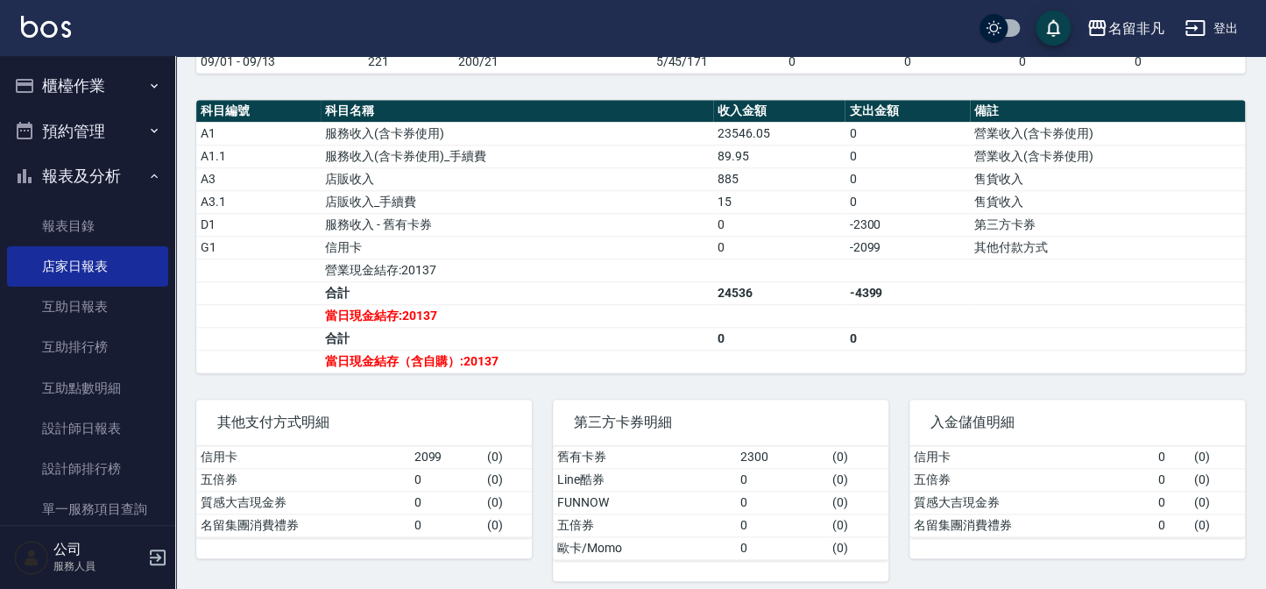
scroll to position [557, 0]
